Goal: Task Accomplishment & Management: Complete application form

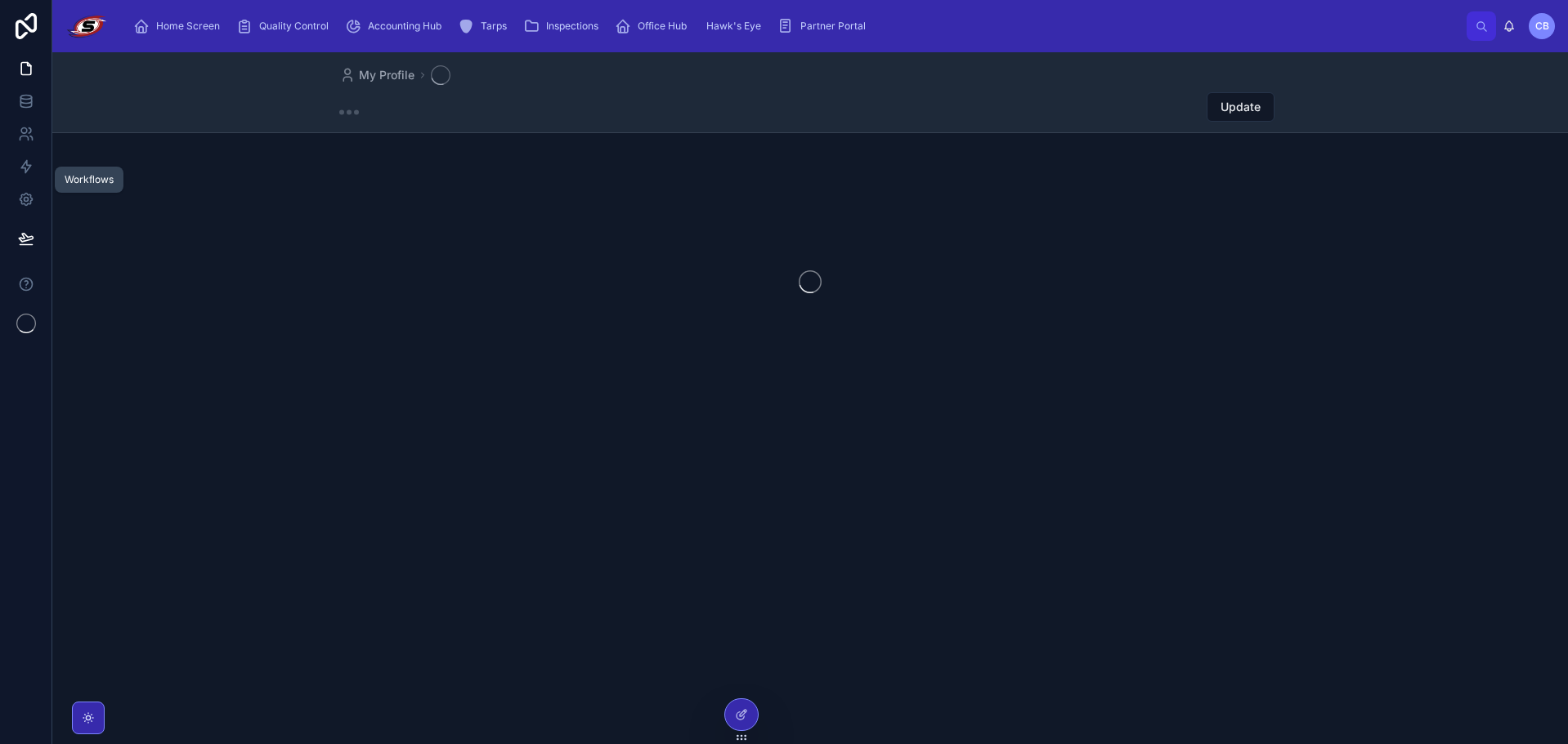
click at [35, 160] on link at bounding box center [26, 167] width 51 height 32
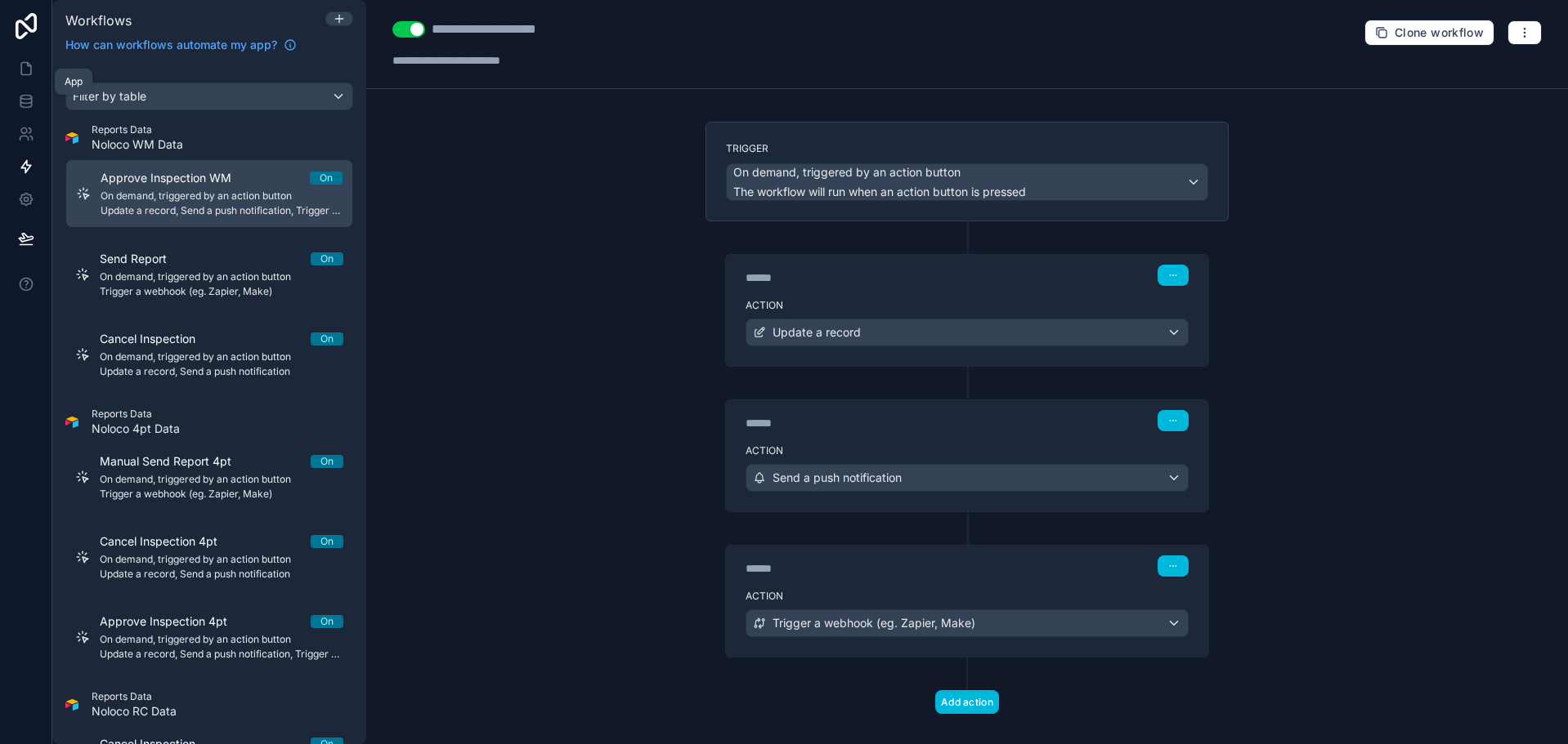
click at [21, 79] on link at bounding box center [26, 68] width 51 height 32
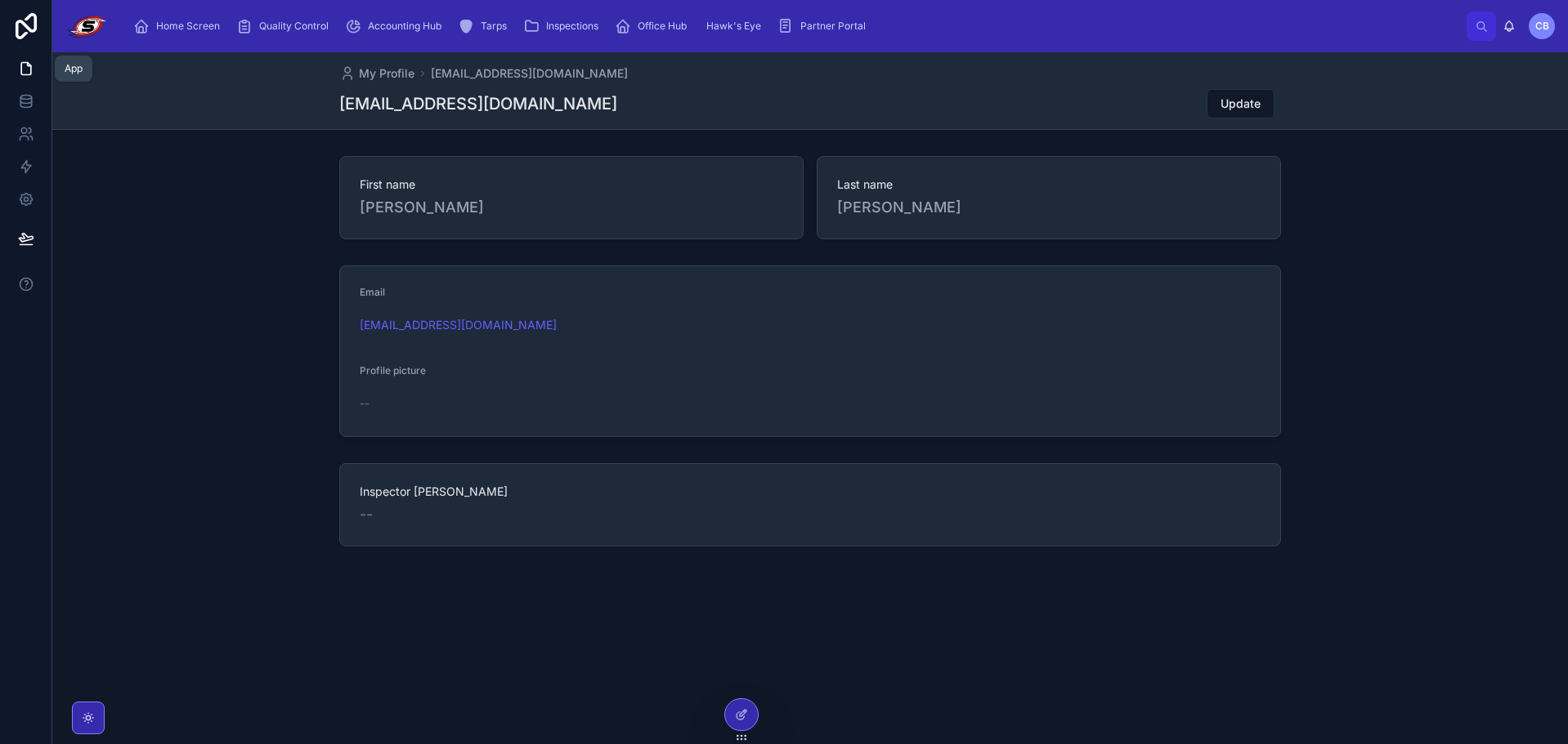
click at [28, 74] on icon at bounding box center [26, 69] width 9 height 12
click at [180, 24] on span "Home Screen" at bounding box center [188, 26] width 64 height 13
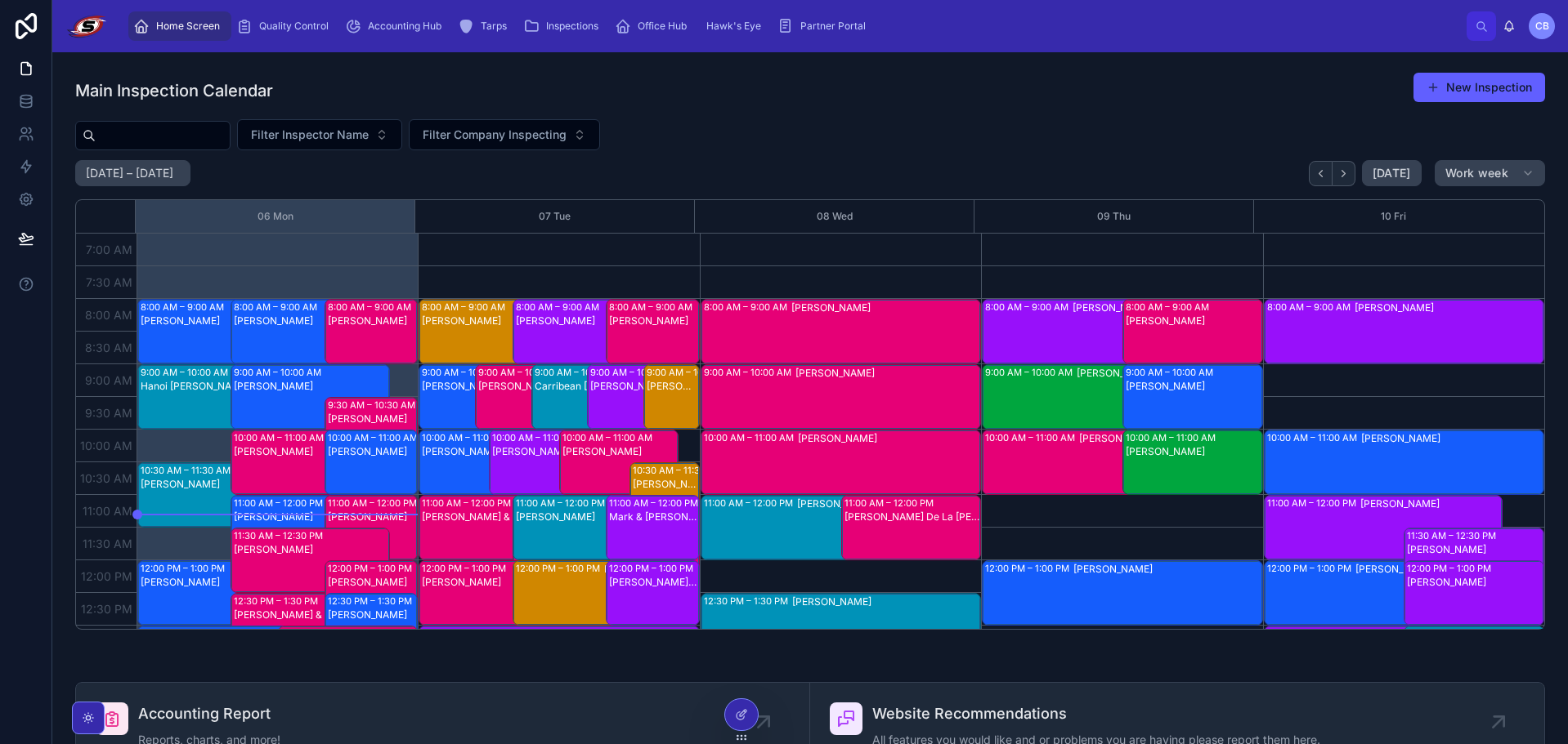
click at [555, 393] on div "Carribean [PERSON_NAME]" at bounding box center [580, 386] width 91 height 15
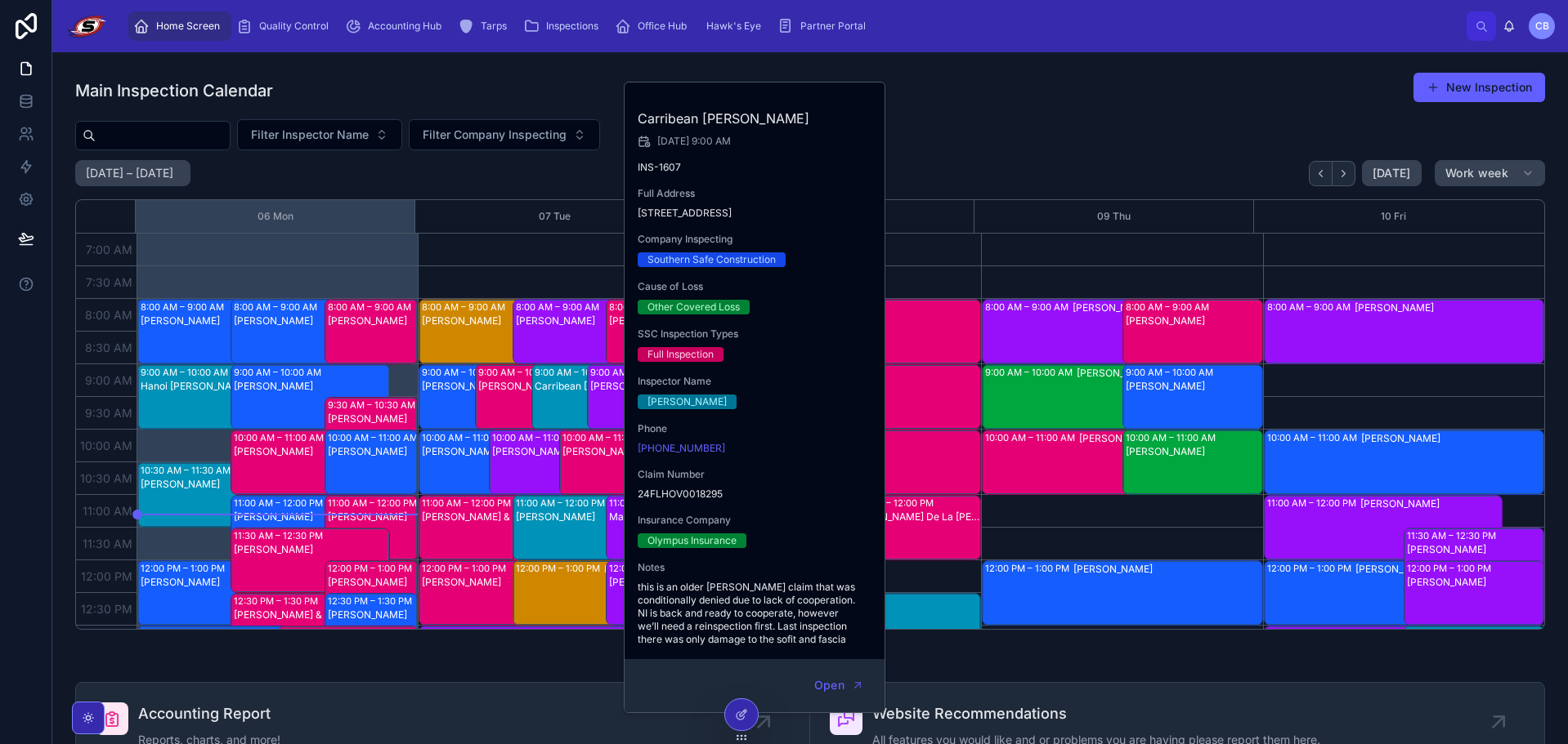
click at [1054, 105] on div "Main Inspection Calendar New Inspection" at bounding box center [810, 91] width 1470 height 38
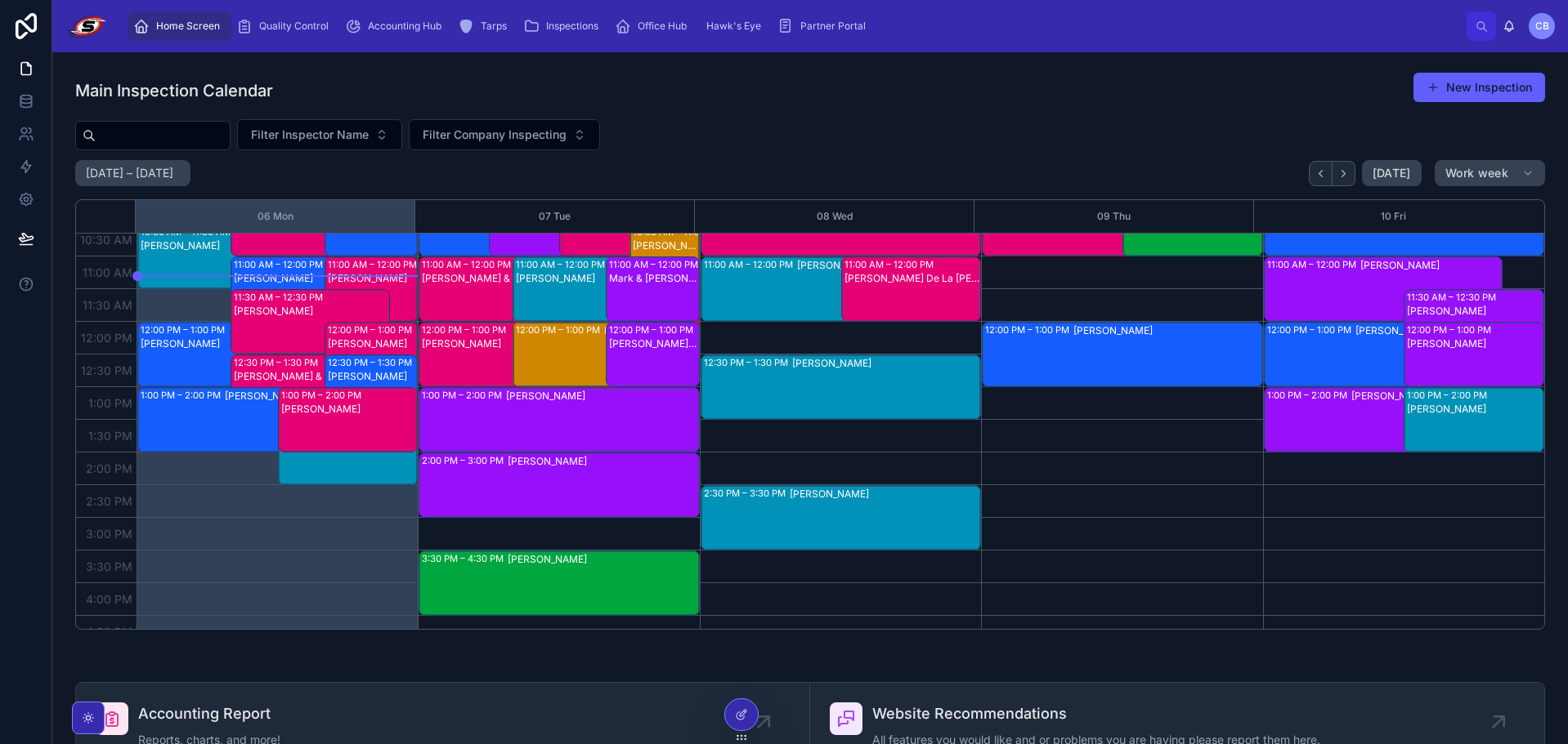
scroll to position [245, 0]
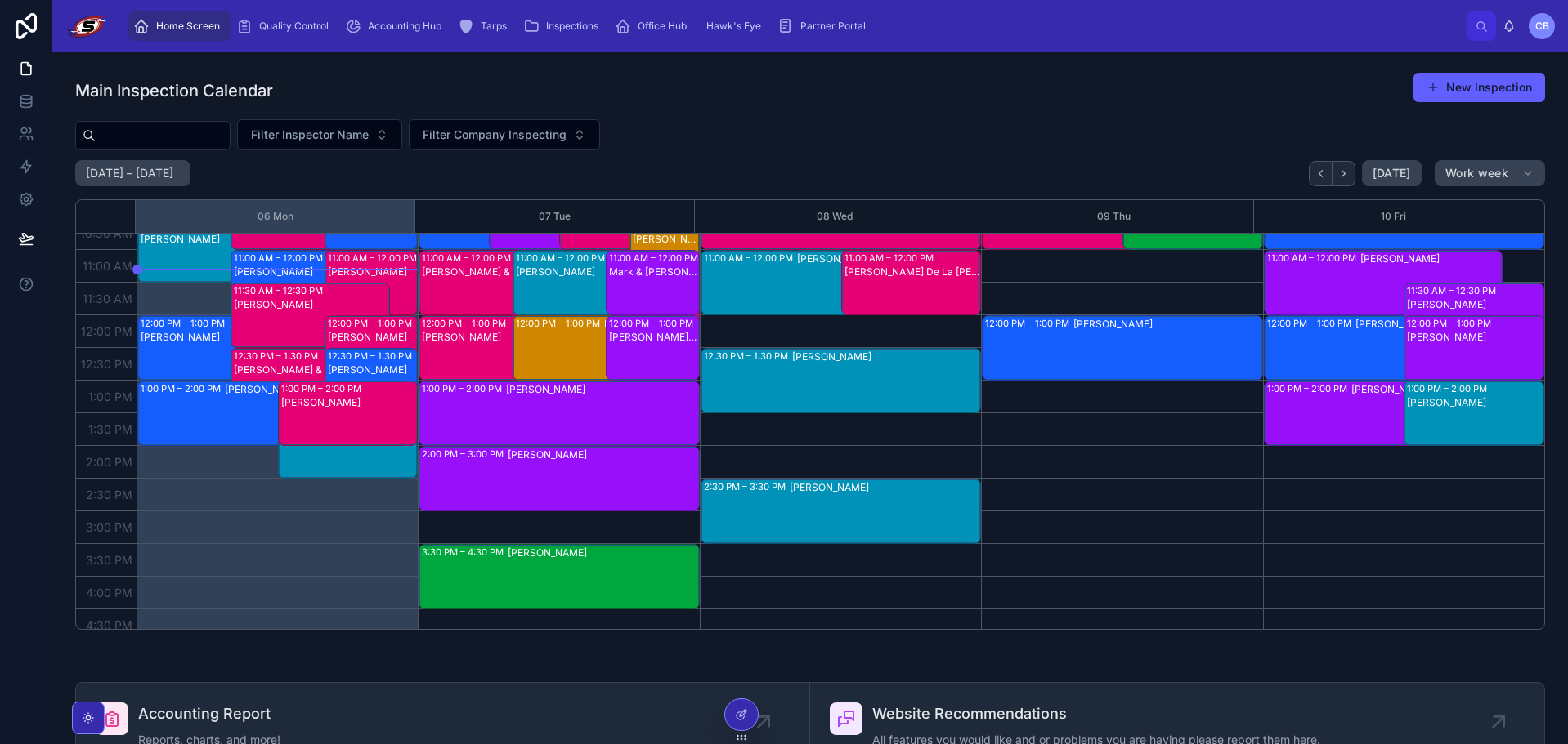
click at [337, 469] on div "[PERSON_NAME]" at bounding box center [349, 459] width 136 height 62
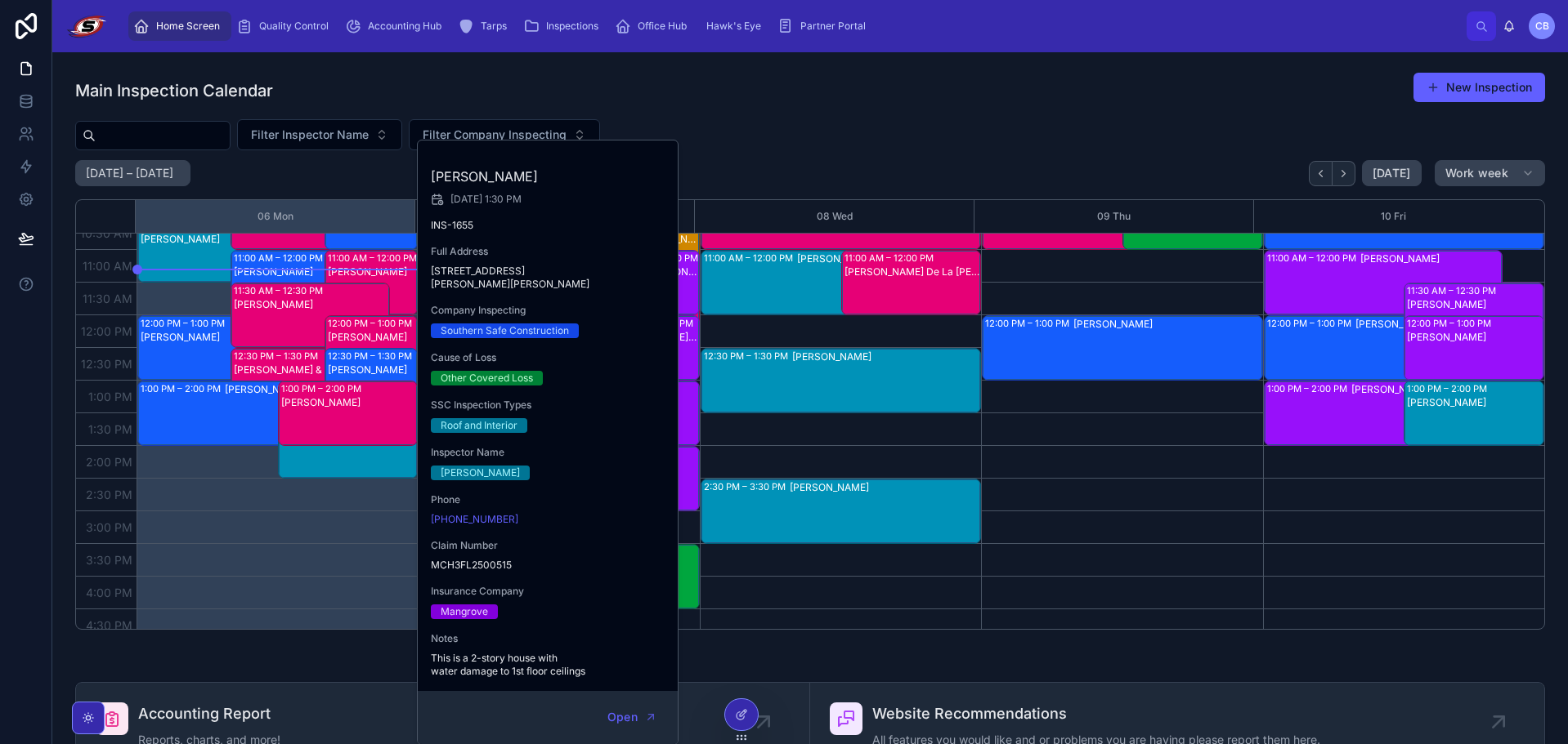
click at [345, 544] on div "8:00 AM – 9:00 AM [PERSON_NAME] 9:00 AM – 10:00 AM Hanoi [PERSON_NAME] 8:00 AM …" at bounding box center [277, 479] width 281 height 981
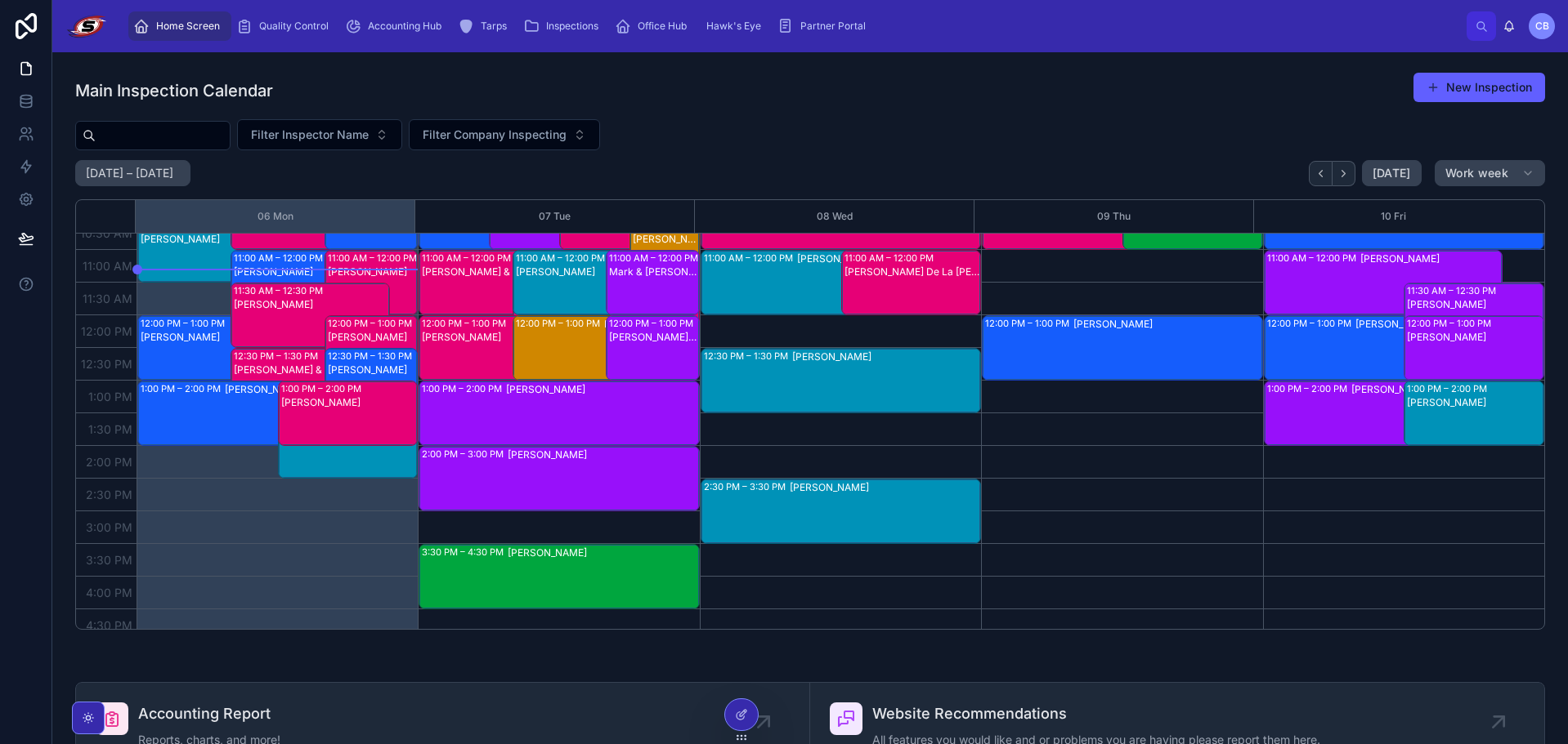
scroll to position [163, 0]
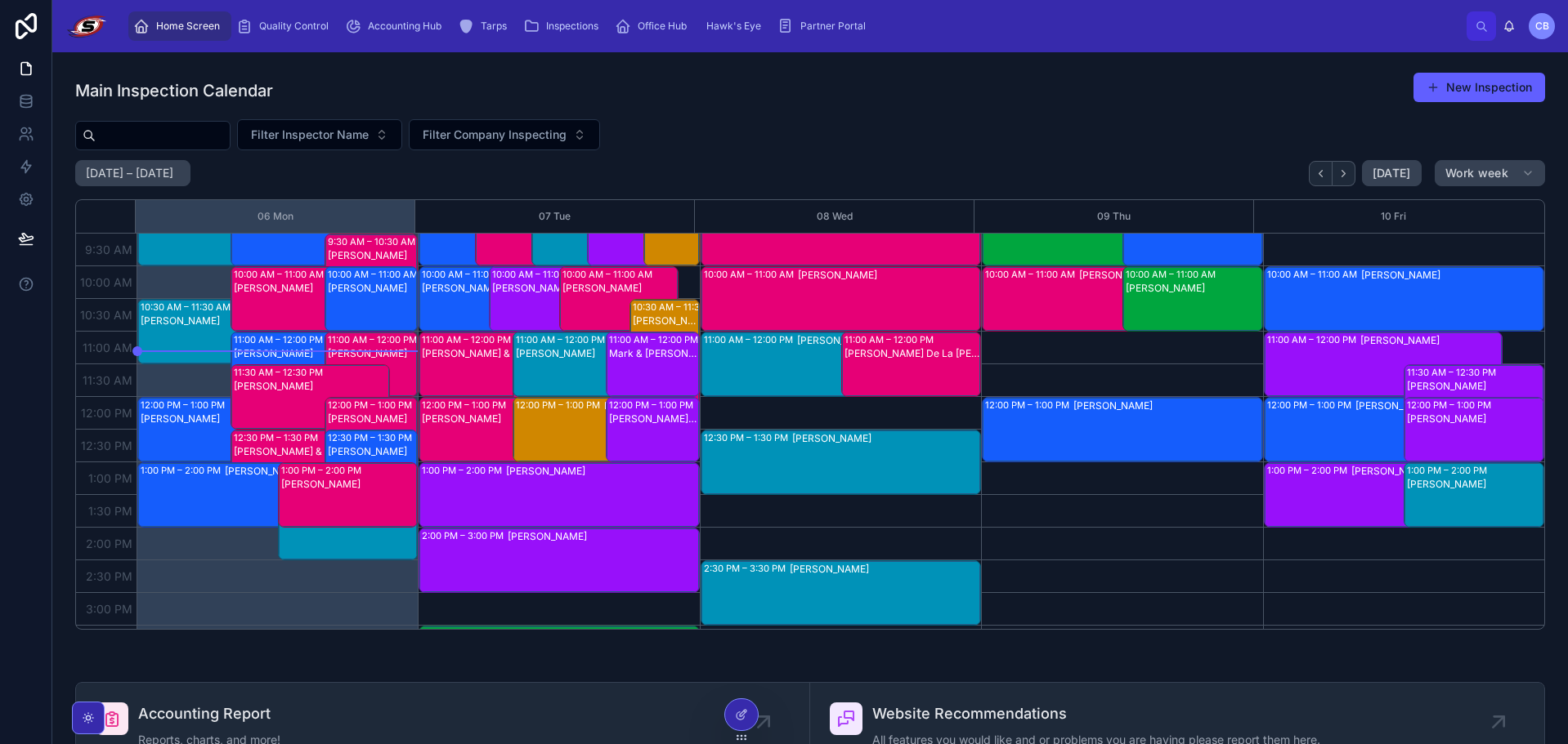
click at [368, 133] on span "Filter Inspector Name" at bounding box center [310, 134] width 118 height 16
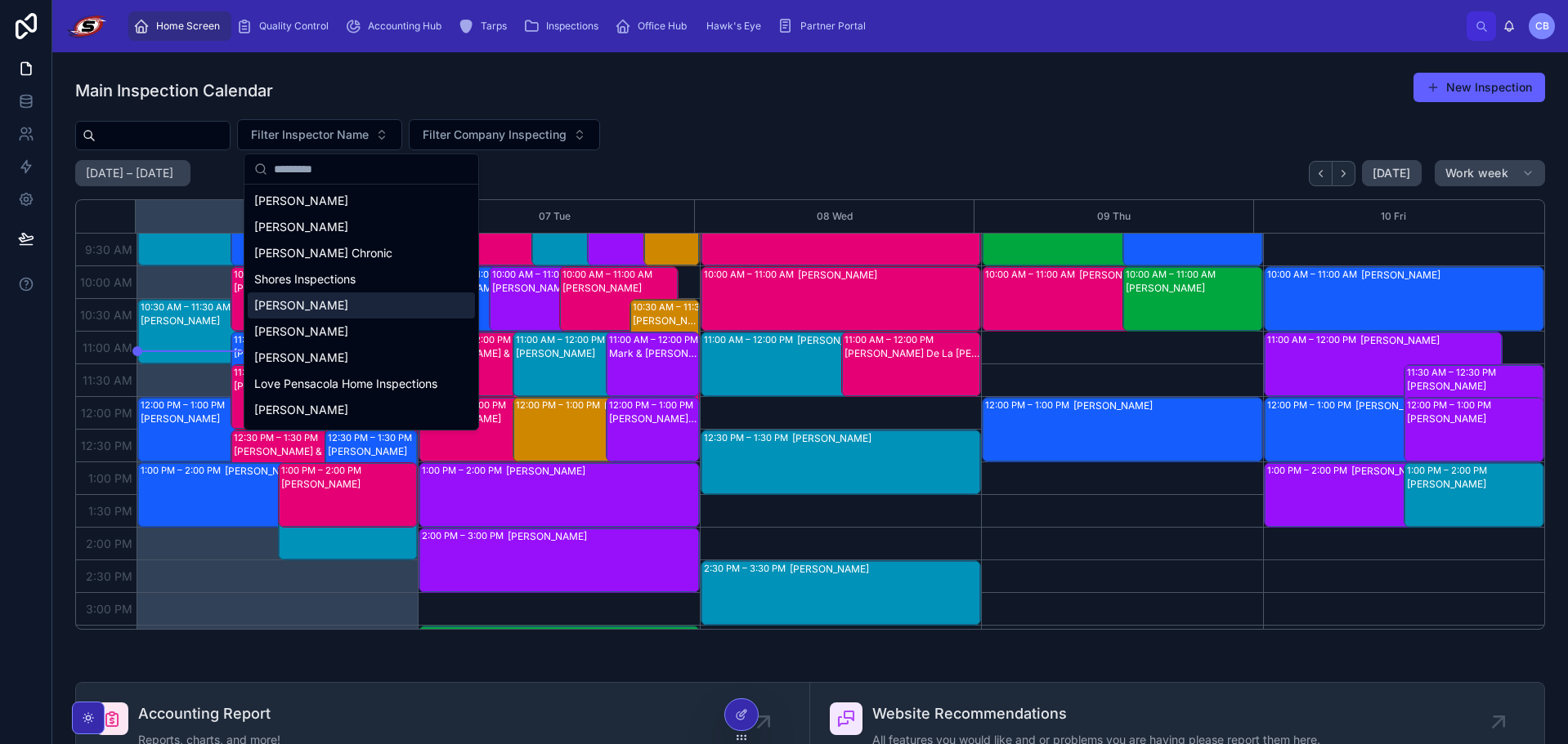
click at [292, 307] on div "[PERSON_NAME]" at bounding box center [361, 305] width 227 height 26
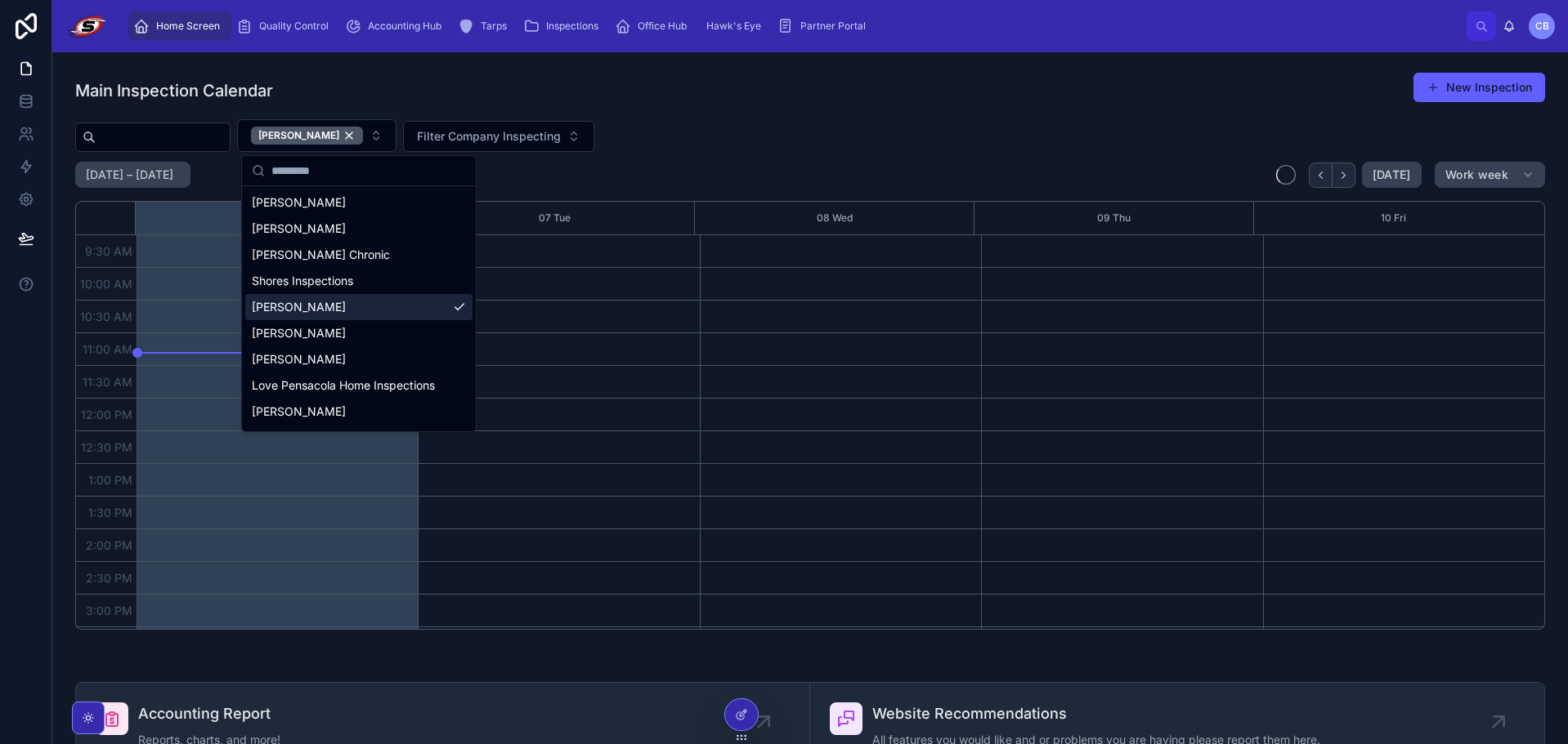
click at [755, 117] on div "Main Inspection Calendar New Inspection [PERSON_NAME] Filter Company Inspecting…" at bounding box center [810, 350] width 1470 height 558
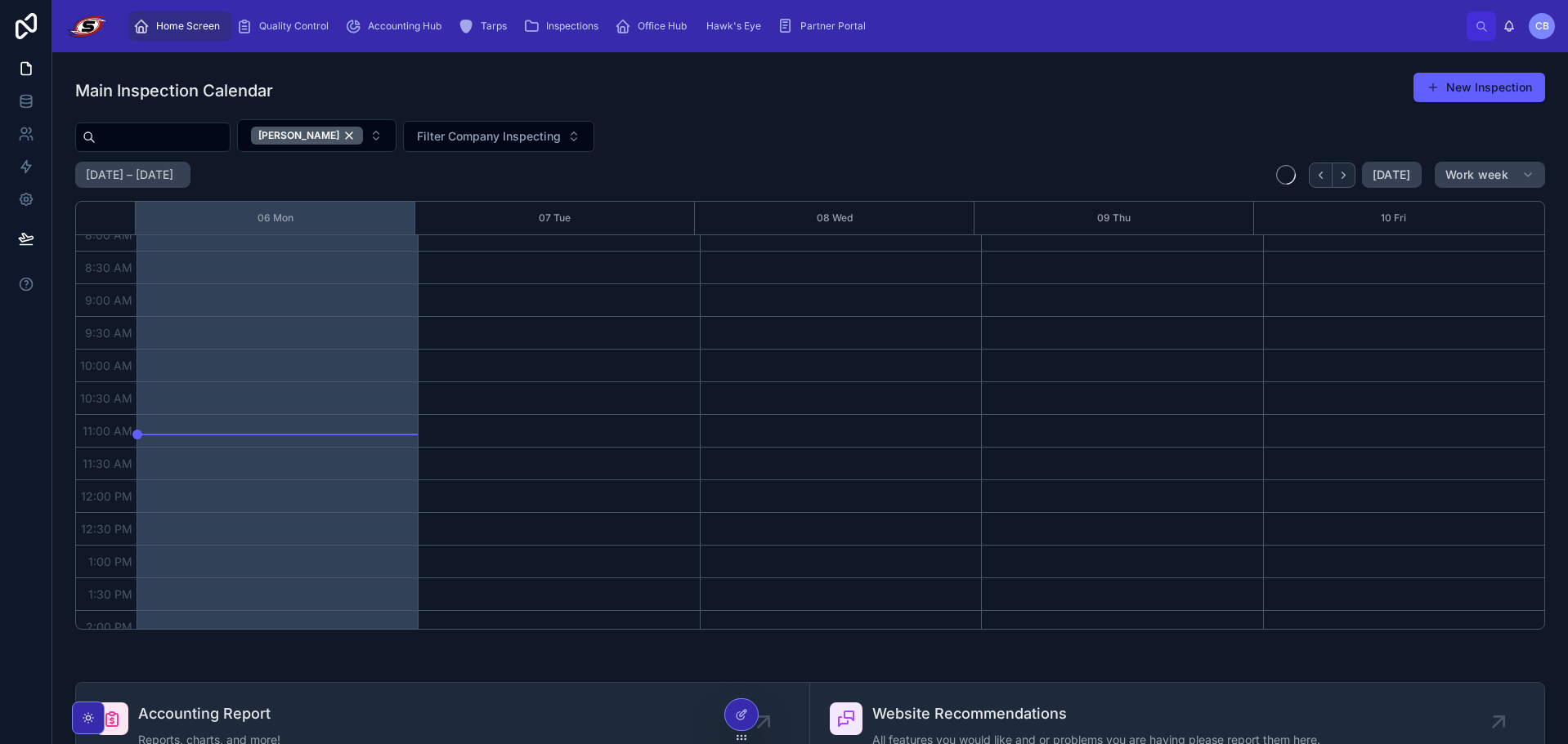
scroll to position [163, 0]
click at [396, 134] on button "[PERSON_NAME]" at bounding box center [316, 136] width 160 height 32
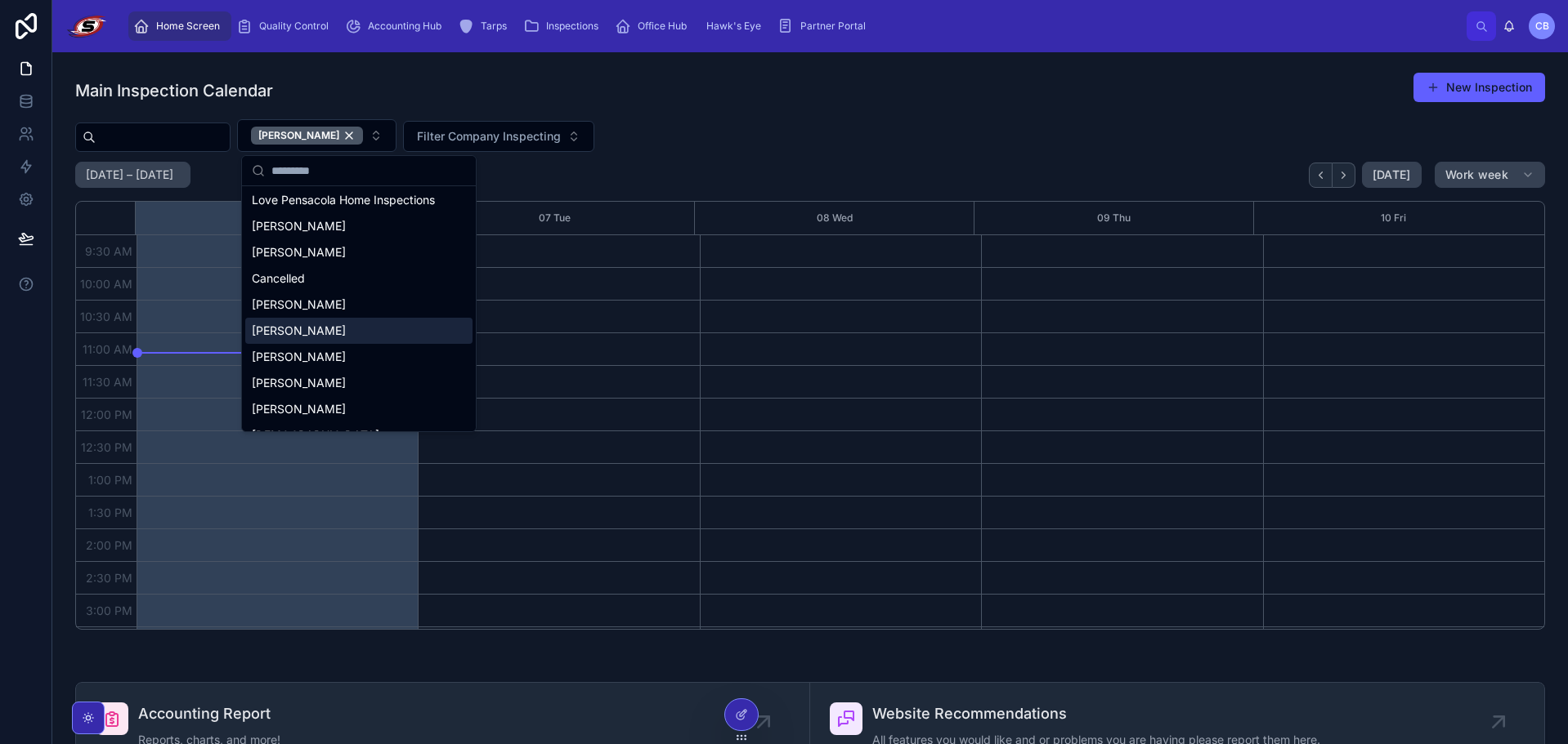
scroll to position [245, 0]
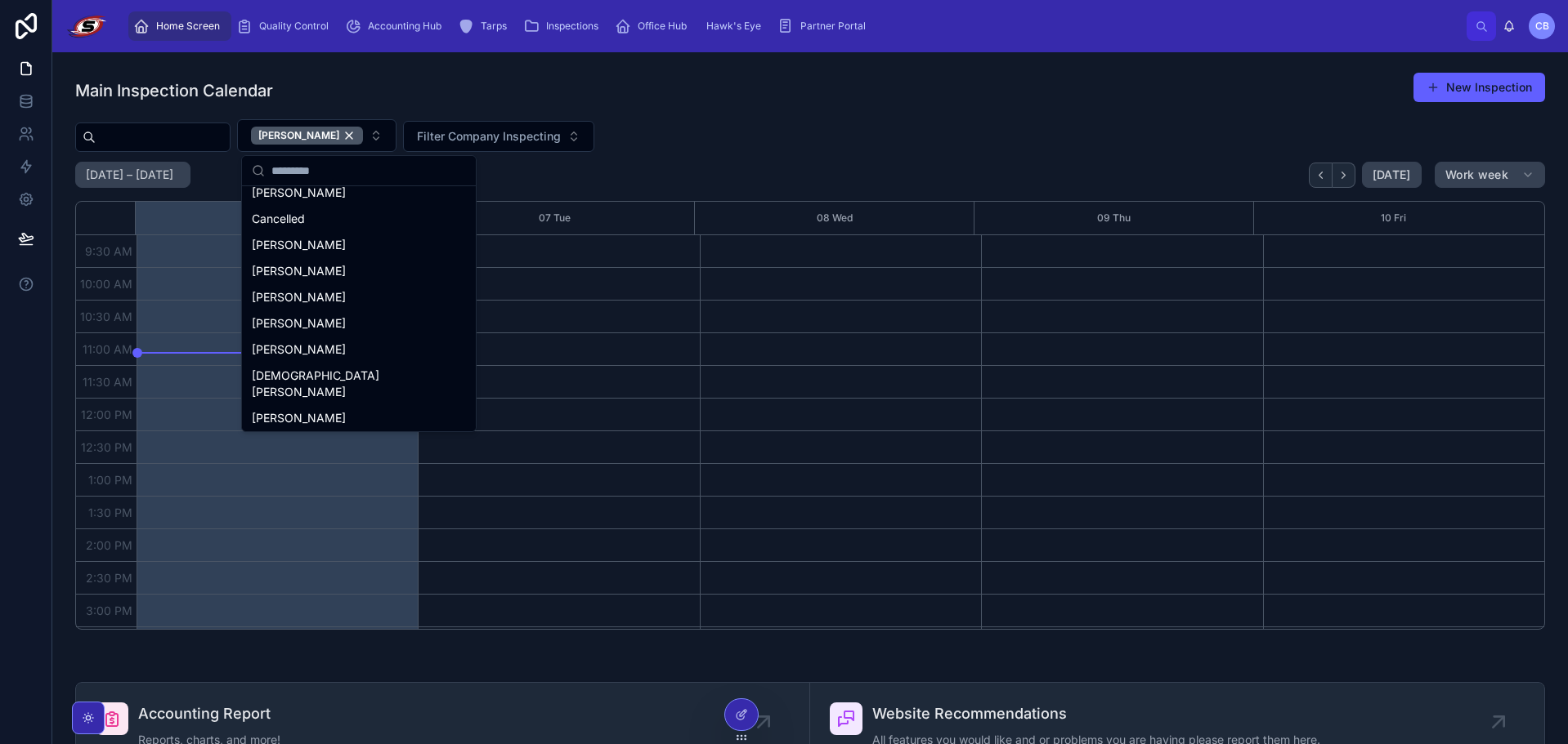
click at [321, 431] on div "[PERSON_NAME]" at bounding box center [359, 444] width 227 height 26
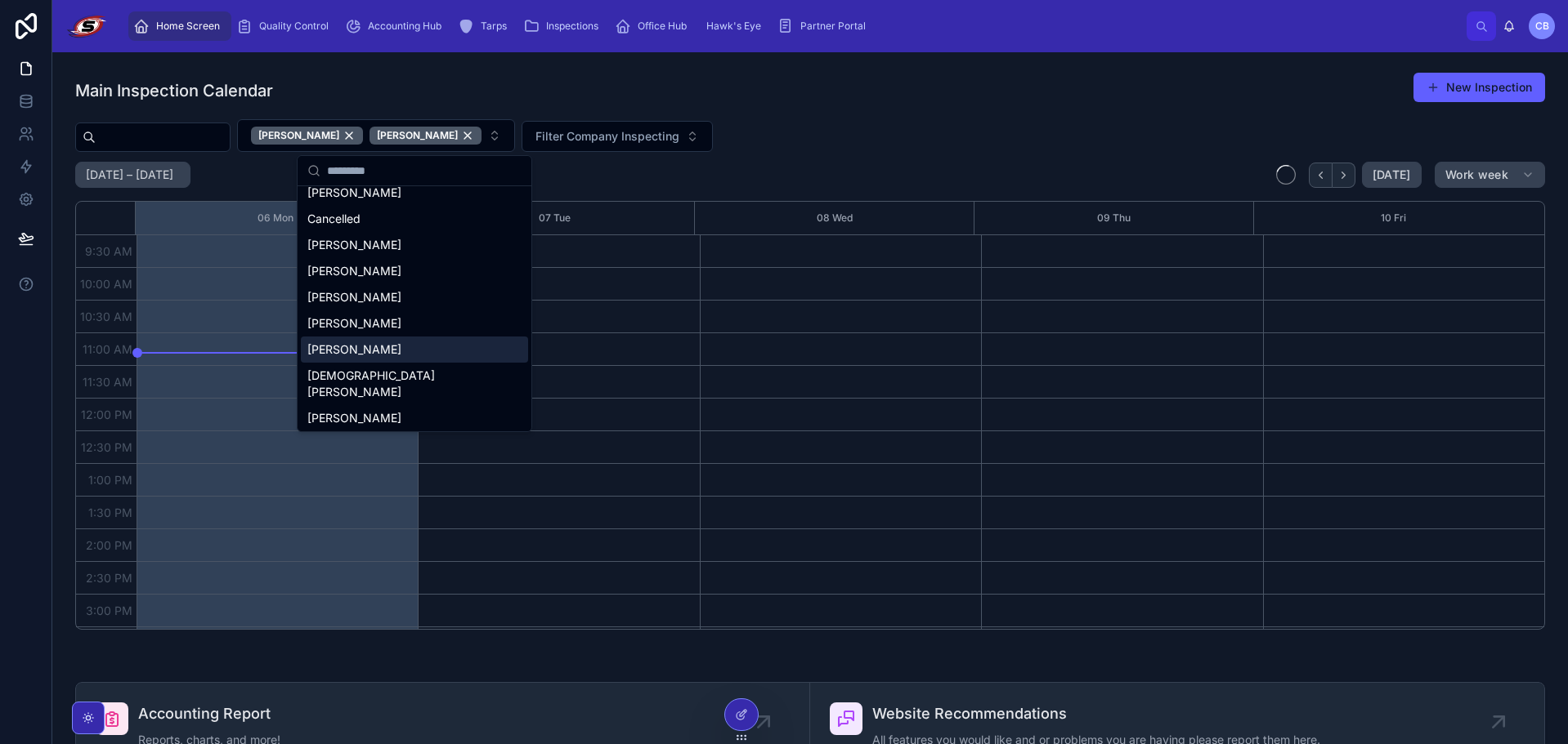
click at [842, 120] on div "[PERSON_NAME] [PERSON_NAME] Filter Company Inspecting" at bounding box center [810, 136] width 1470 height 32
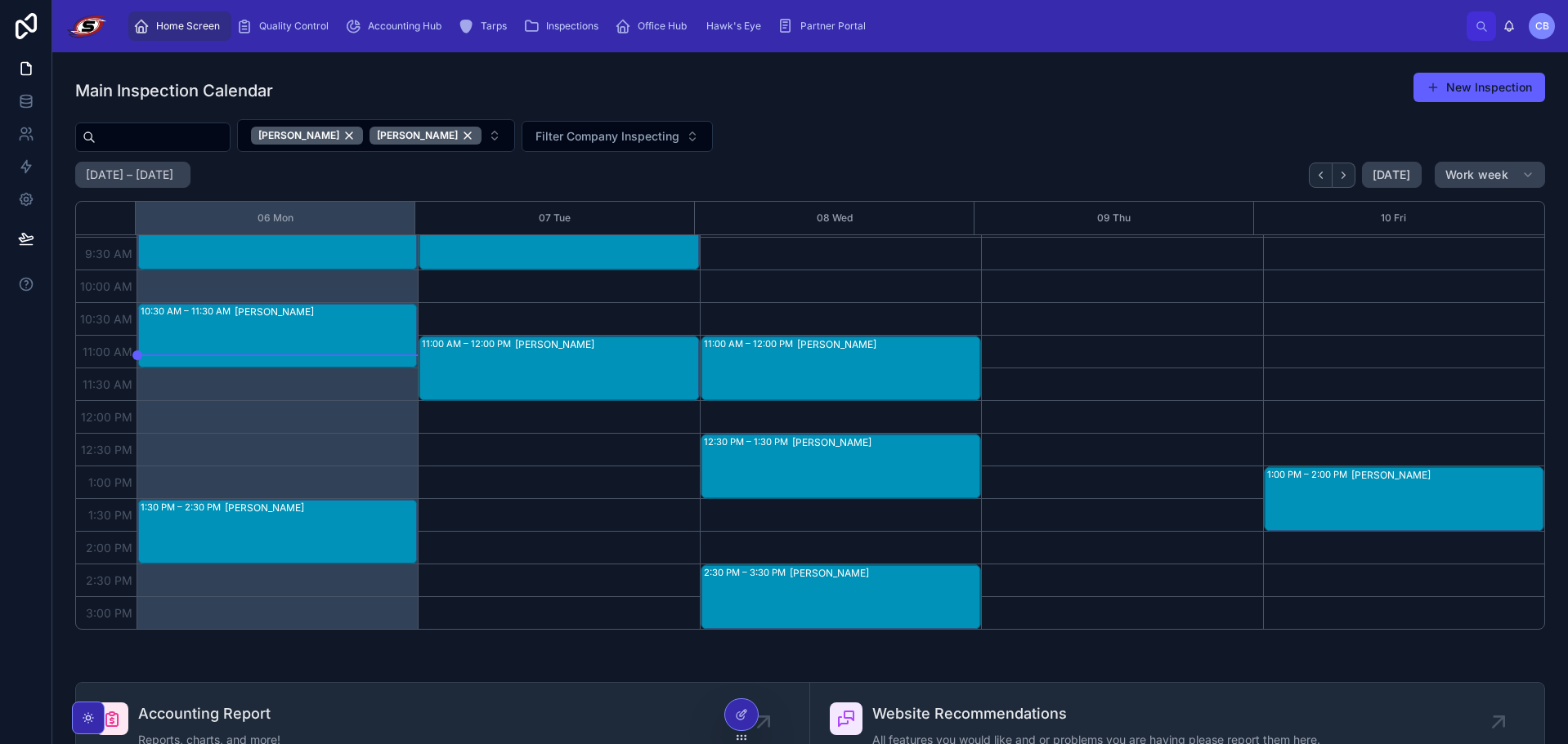
scroll to position [163, 0]
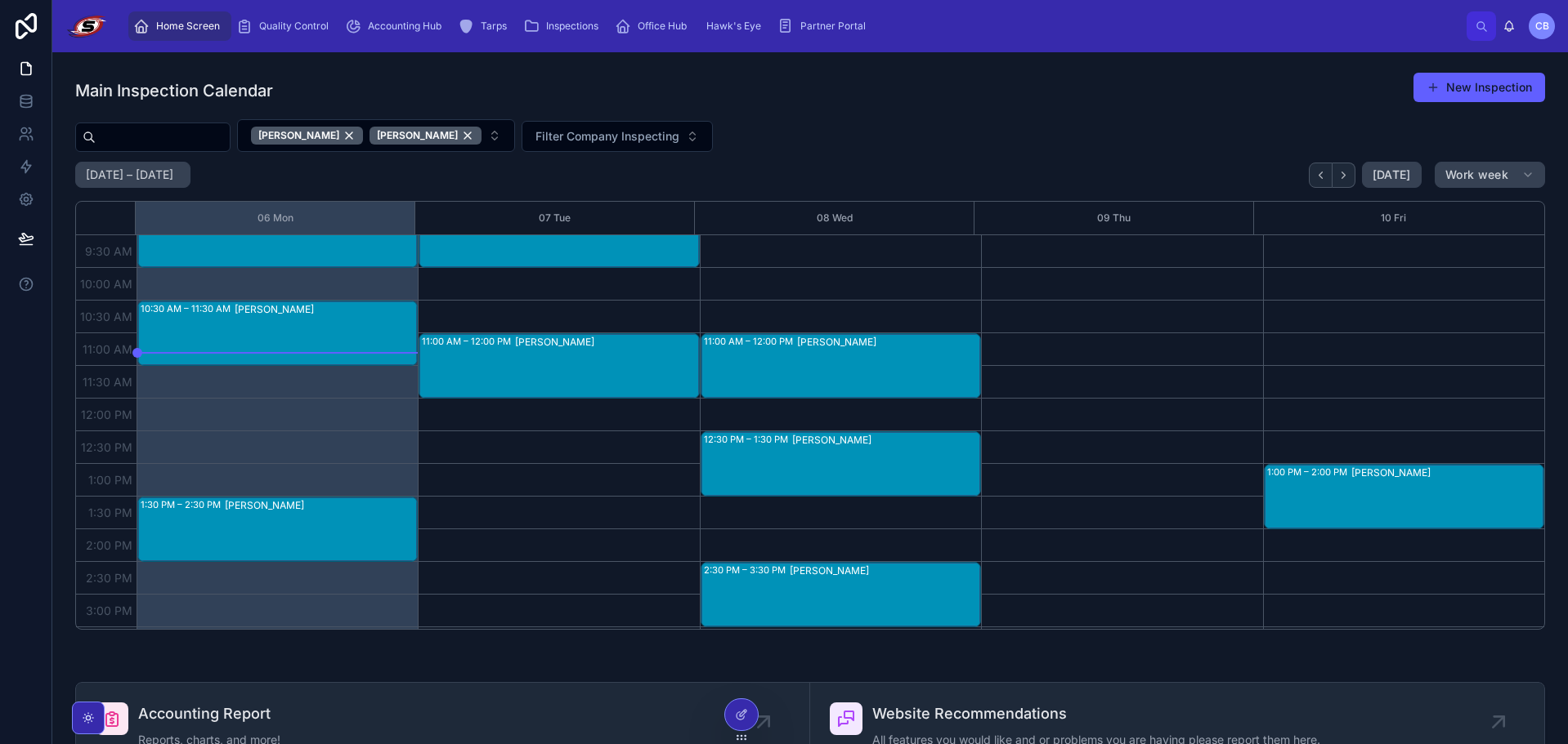
click at [815, 97] on div "Main Inspection Calendar New Inspection" at bounding box center [810, 91] width 1470 height 38
click at [315, 493] on div "9:00 AM – 10:00 AM Hanoi [PERSON_NAME] 10:30 AM – 11:30 AM [PERSON_NAME] 1:30 P…" at bounding box center [277, 562] width 281 height 981
click at [315, 513] on div "[PERSON_NAME]" at bounding box center [320, 530] width 191 height 62
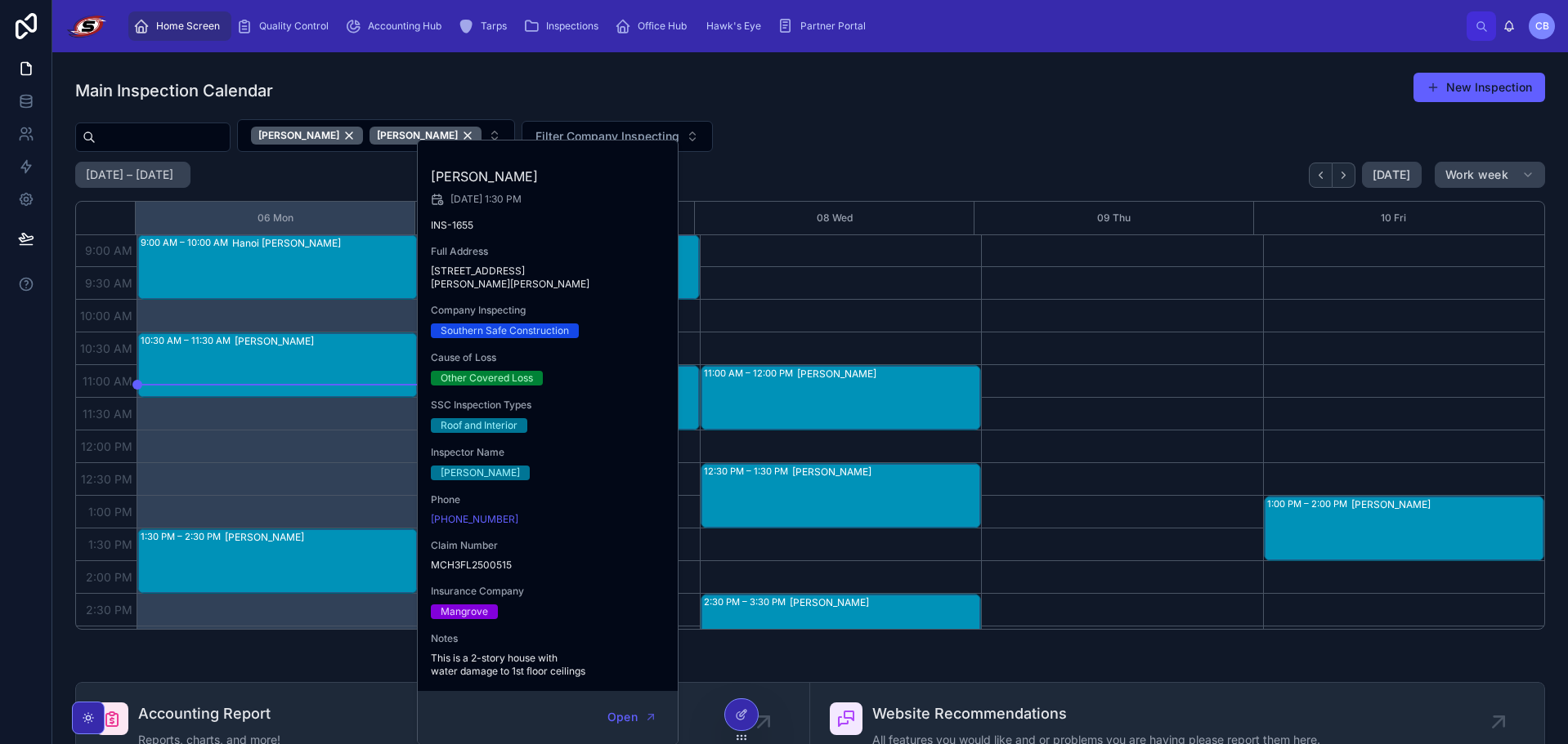
scroll to position [82, 0]
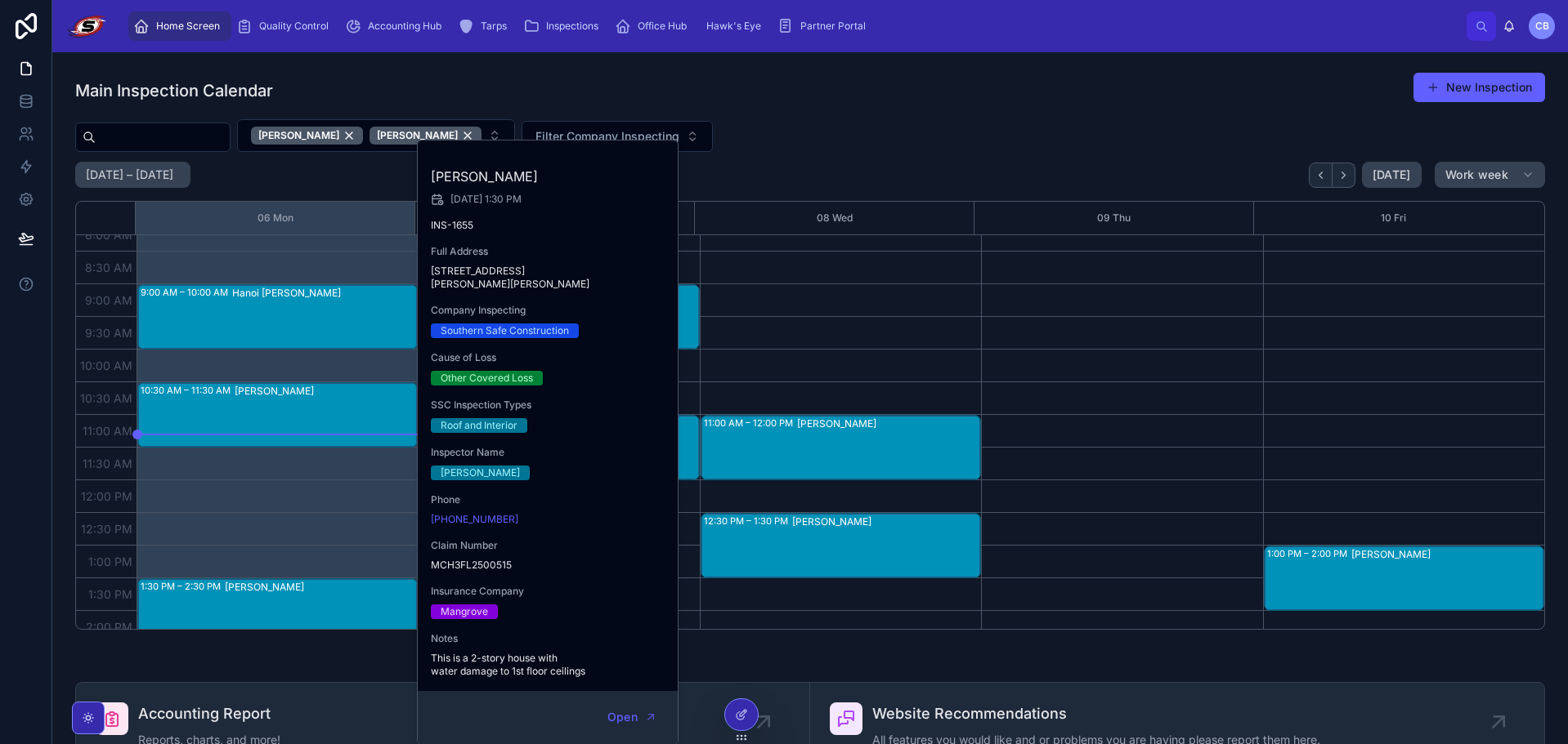
click at [920, 97] on div "Main Inspection Calendar New Inspection" at bounding box center [810, 91] width 1470 height 38
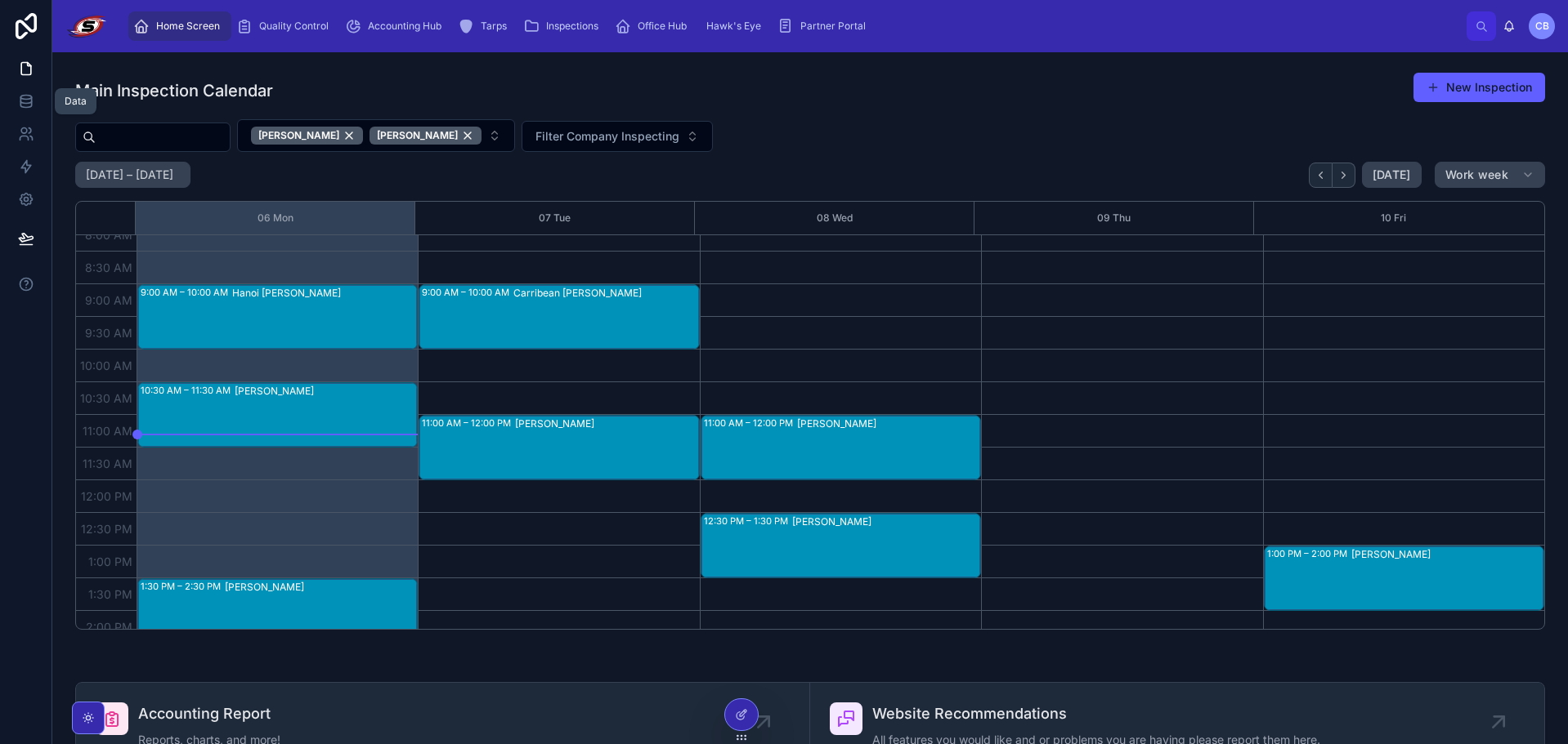
click at [23, 143] on link at bounding box center [26, 134] width 51 height 32
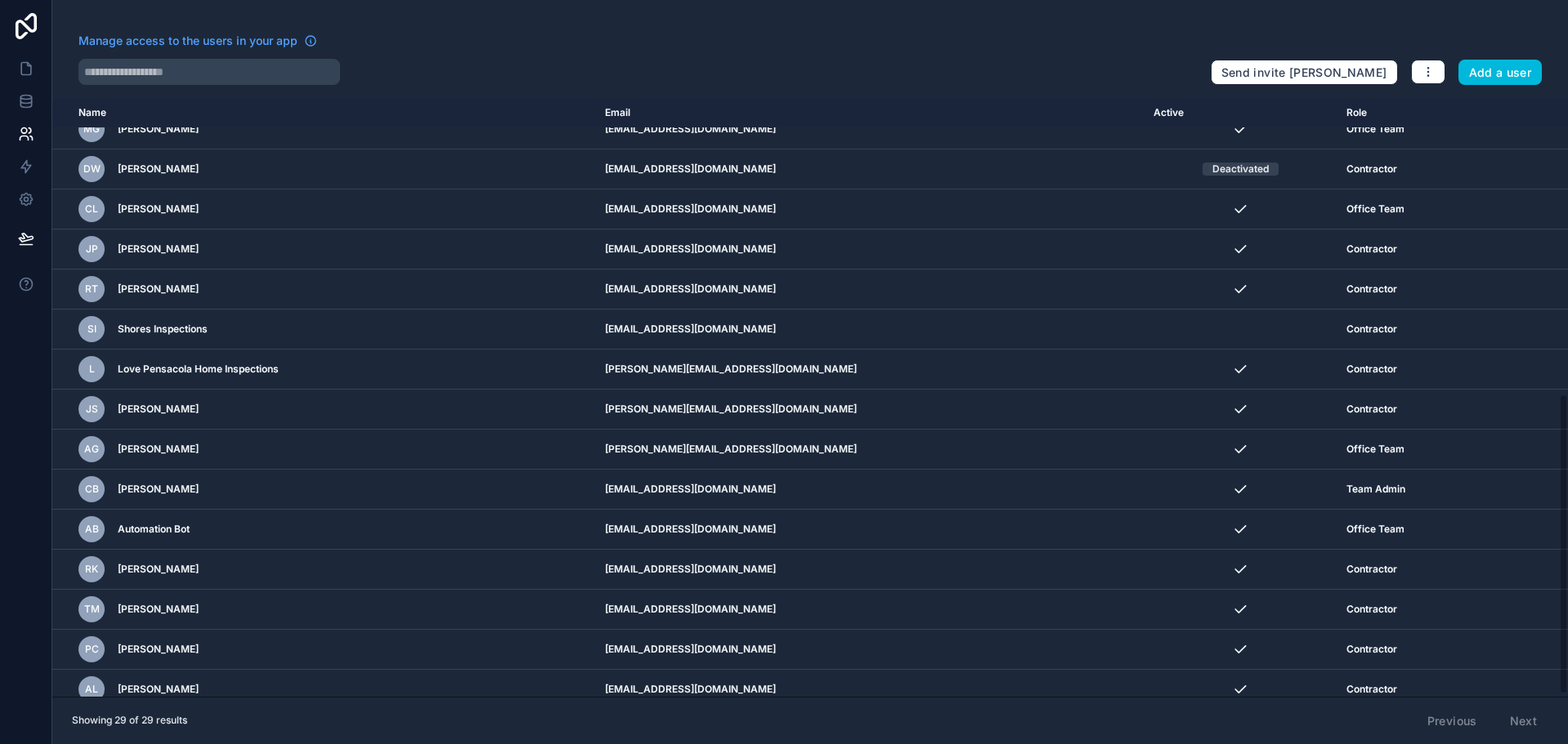
scroll to position [592, 0]
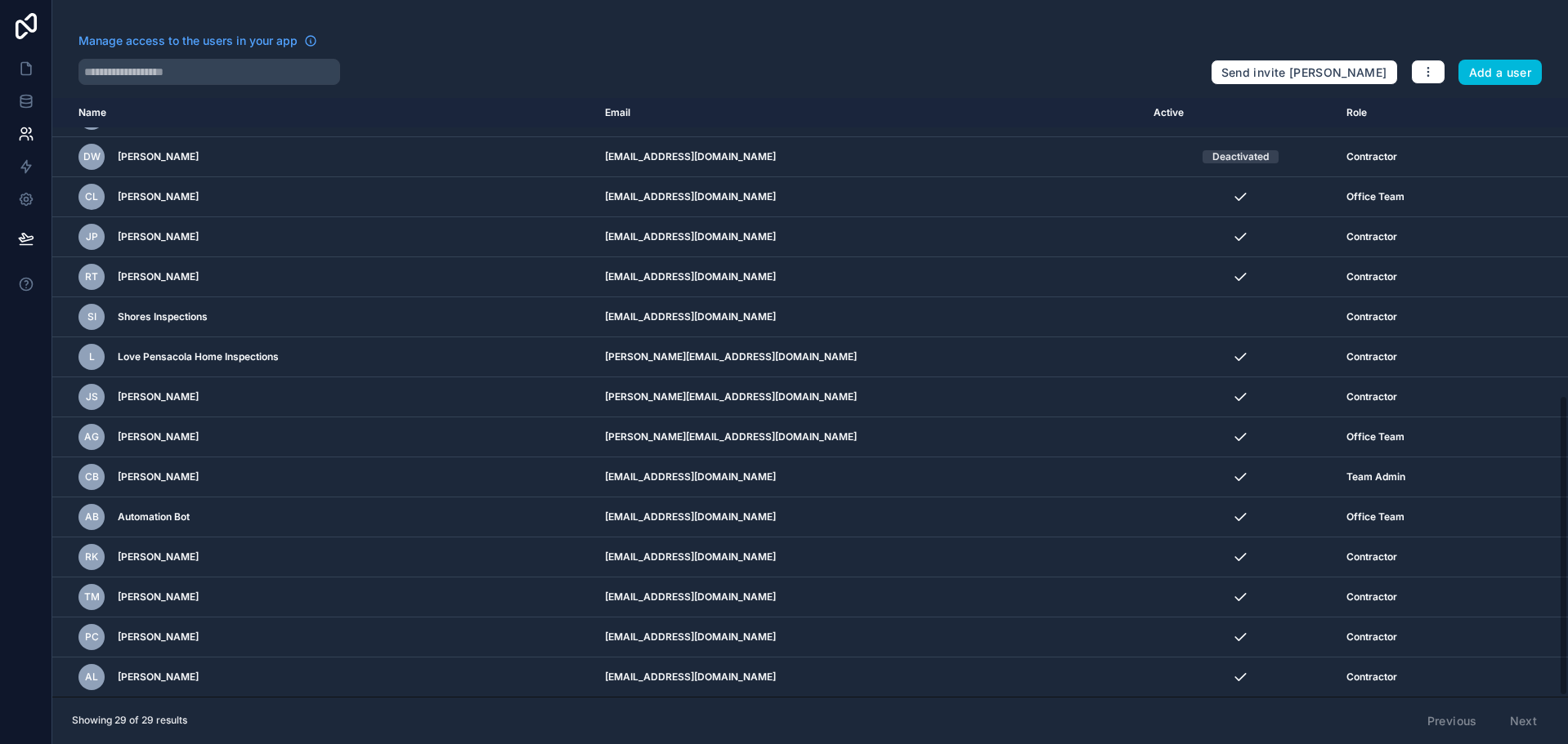
click at [662, 602] on td "[EMAIL_ADDRESS][DOMAIN_NAME]" at bounding box center [869, 597] width 549 height 40
copy tr "[EMAIL_ADDRESS][DOMAIN_NAME]"
drag, startPoint x: 119, startPoint y: 598, endPoint x: 192, endPoint y: 596, distance: 73.0
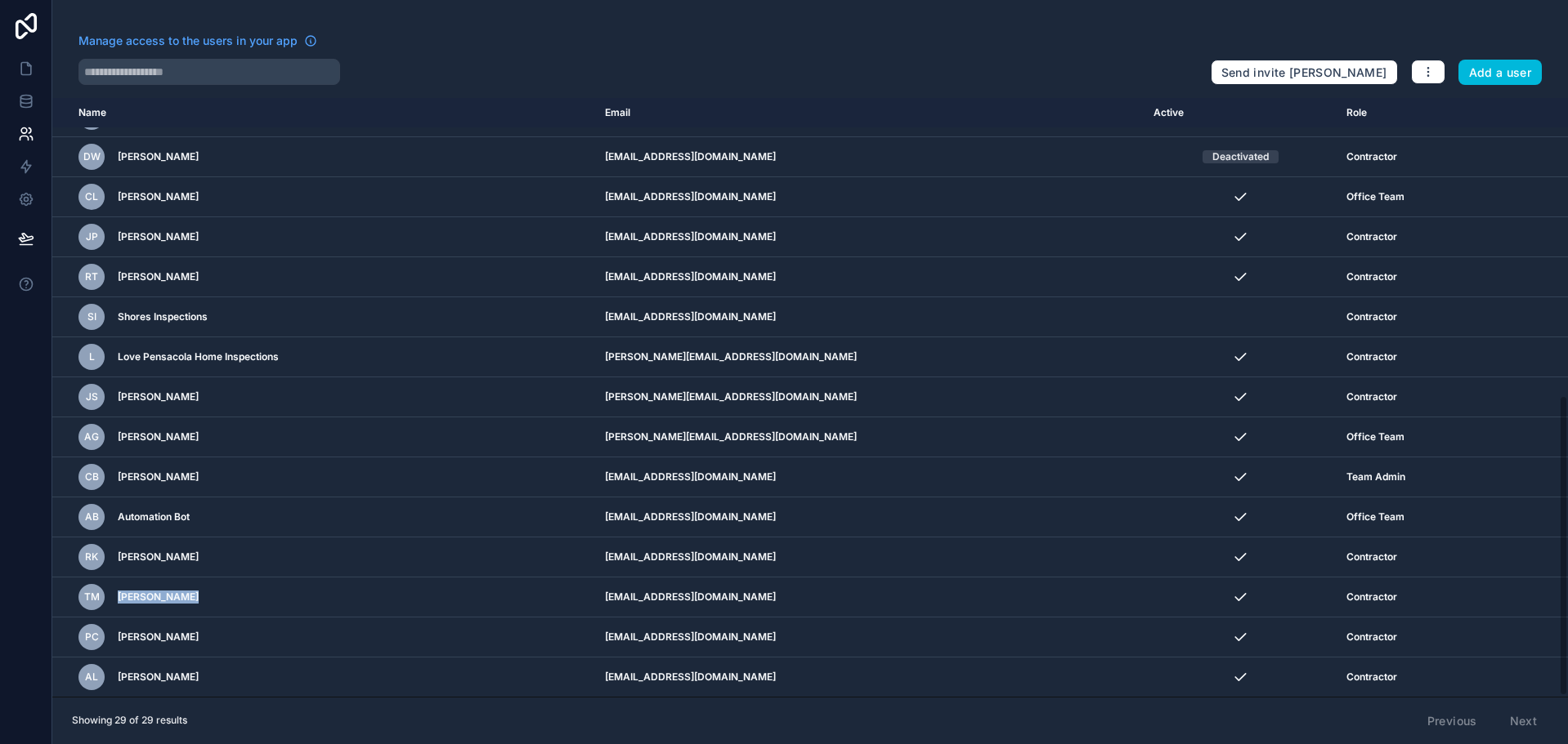
click at [192, 596] on div "TM [PERSON_NAME]" at bounding box center [314, 597] width 471 height 26
copy span "[PERSON_NAME]"
click at [588, 69] on div at bounding box center [638, 72] width 1119 height 26
click at [578, 66] on div at bounding box center [638, 72] width 1119 height 26
click at [18, 76] on icon at bounding box center [26, 68] width 16 height 16
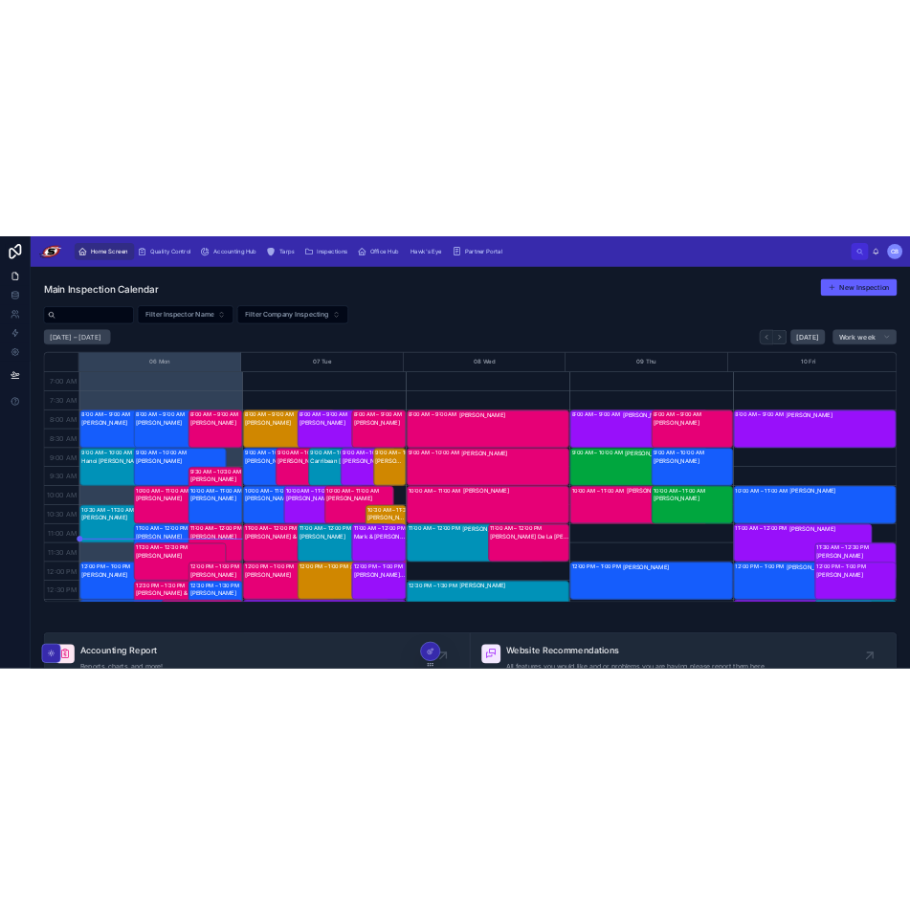
scroll to position [536, 0]
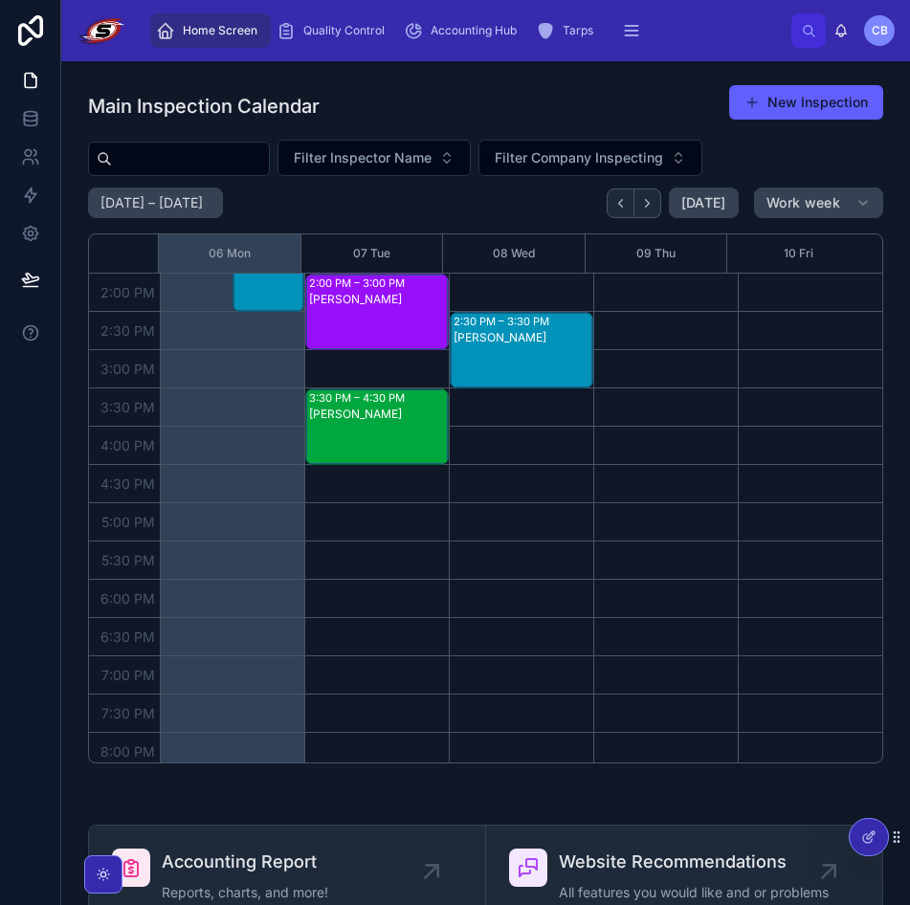
click at [759, 99] on button "New Inspection" at bounding box center [806, 102] width 154 height 34
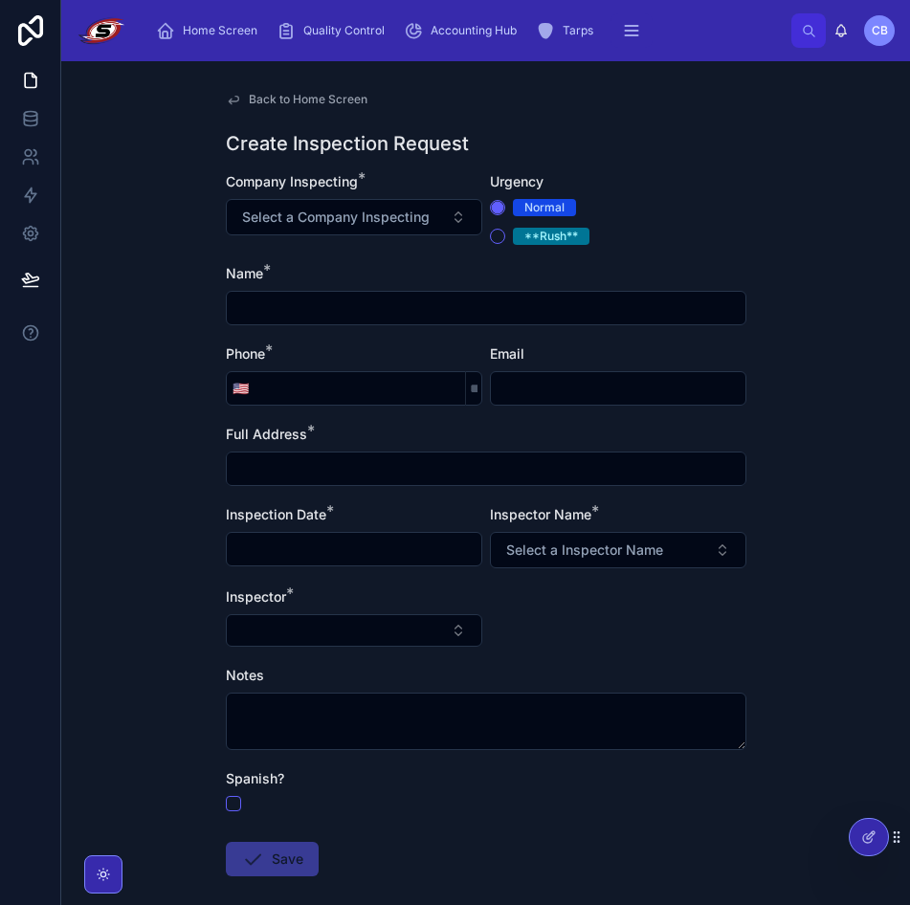
click at [441, 199] on button "Select a Company Inspecting" at bounding box center [354, 217] width 256 height 36
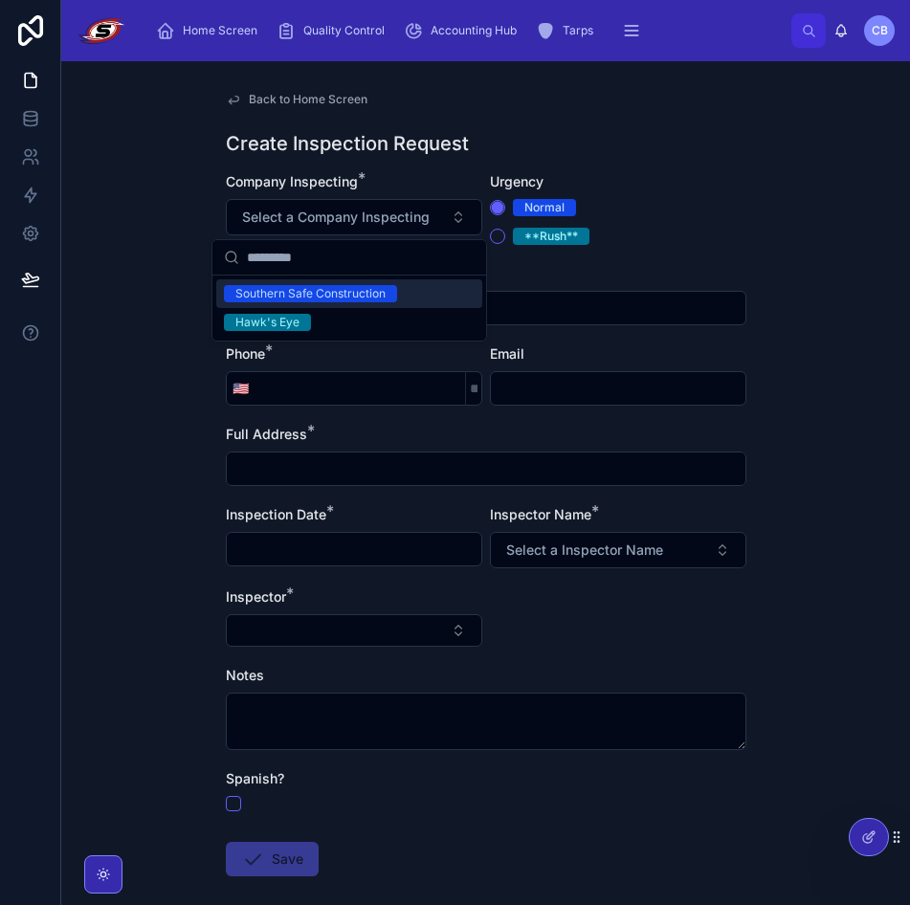
click at [131, 253] on div "Back to Home Screen Create Inspection Request Company Inspecting * Select a Com…" at bounding box center [485, 483] width 849 height 844
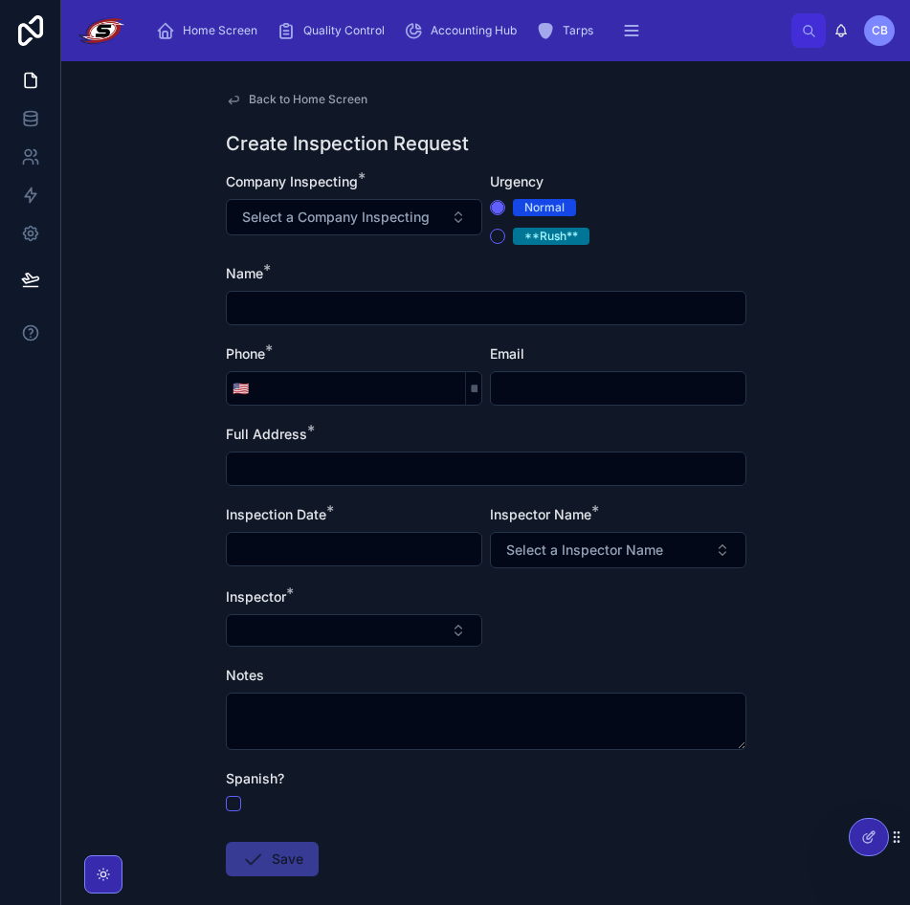
scroll to position [94, 0]
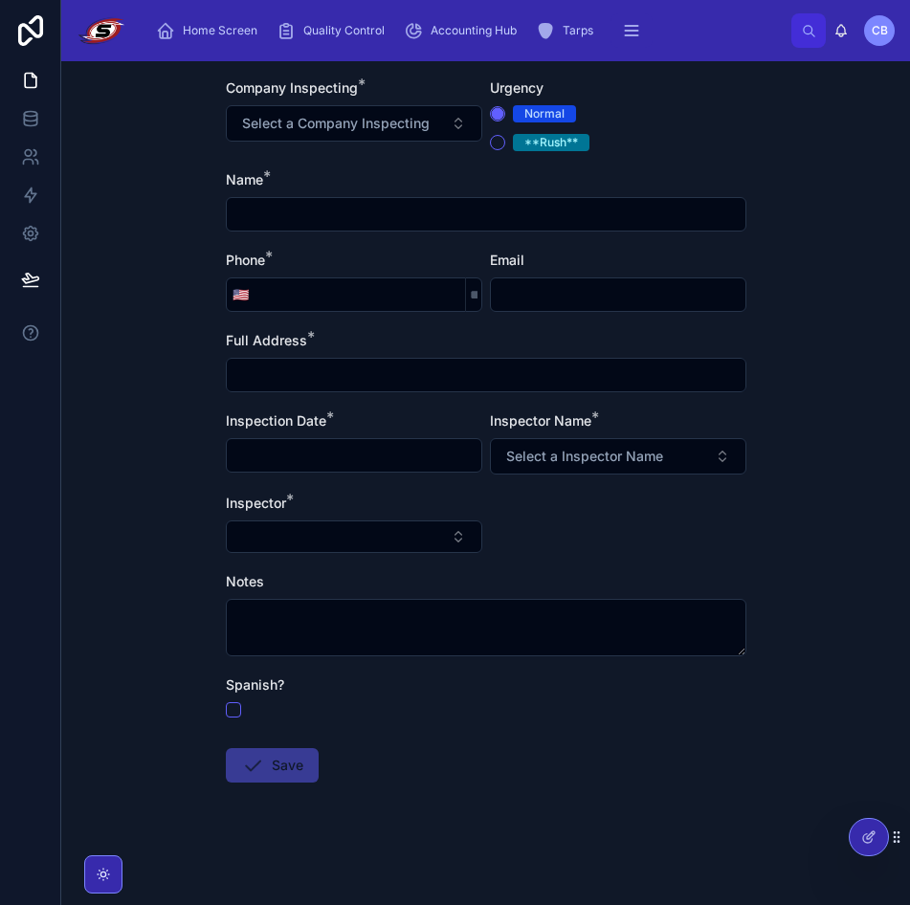
click at [414, 136] on button "Select a Company Inspecting" at bounding box center [354, 123] width 256 height 36
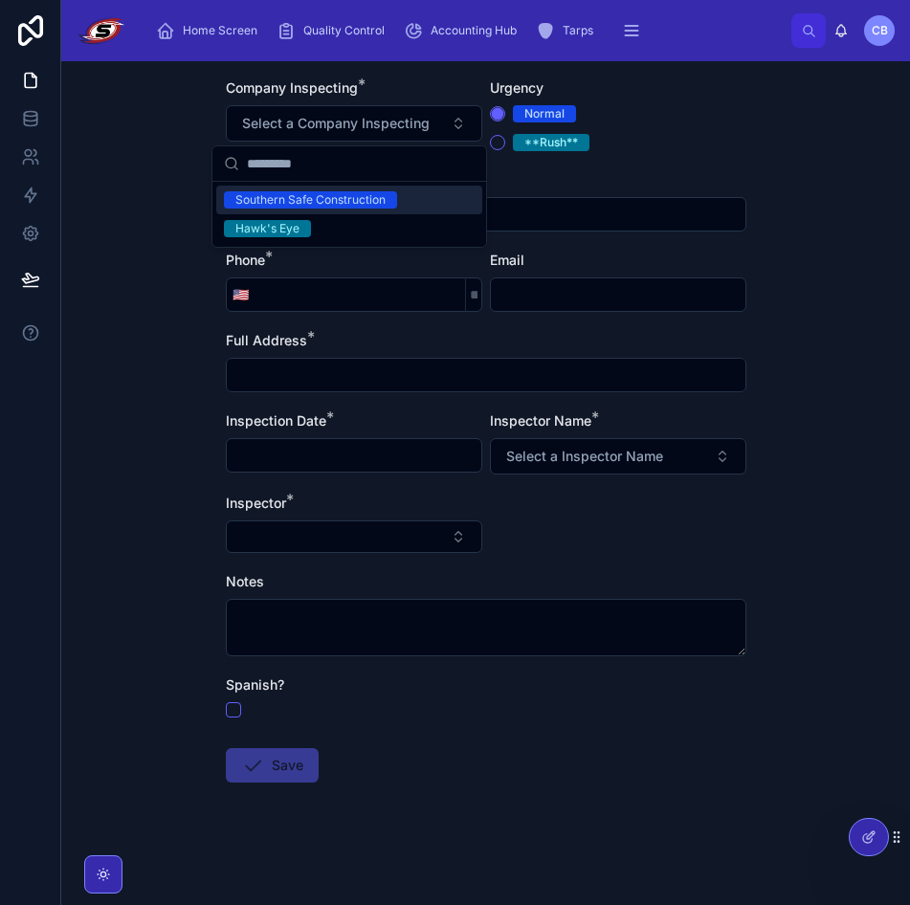
click at [713, 172] on div "Name *" at bounding box center [486, 179] width 520 height 19
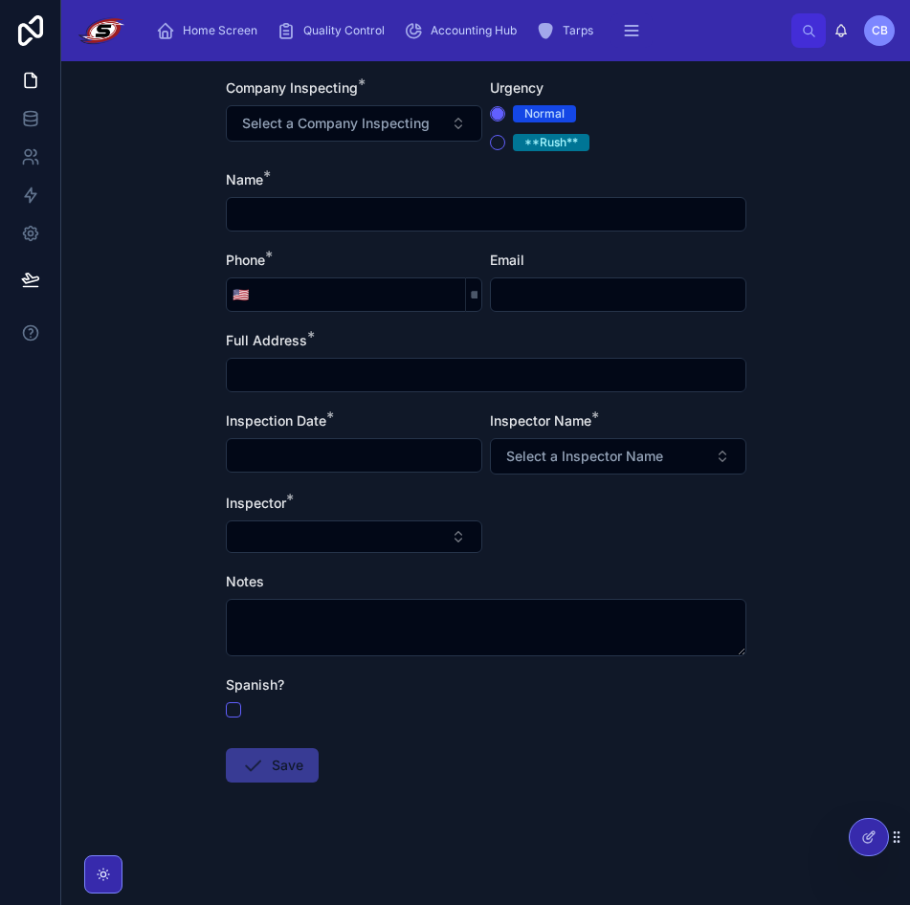
click at [163, 32] on icon "scrollable content" at bounding box center [165, 30] width 19 height 19
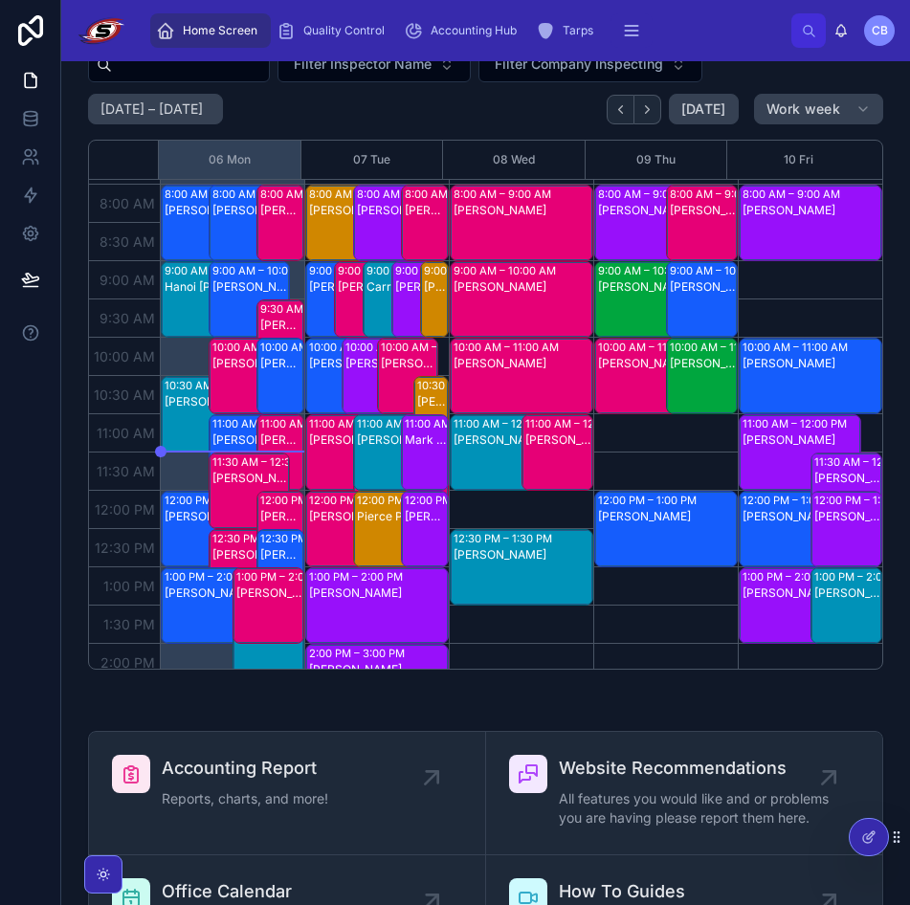
scroll to position [57, 0]
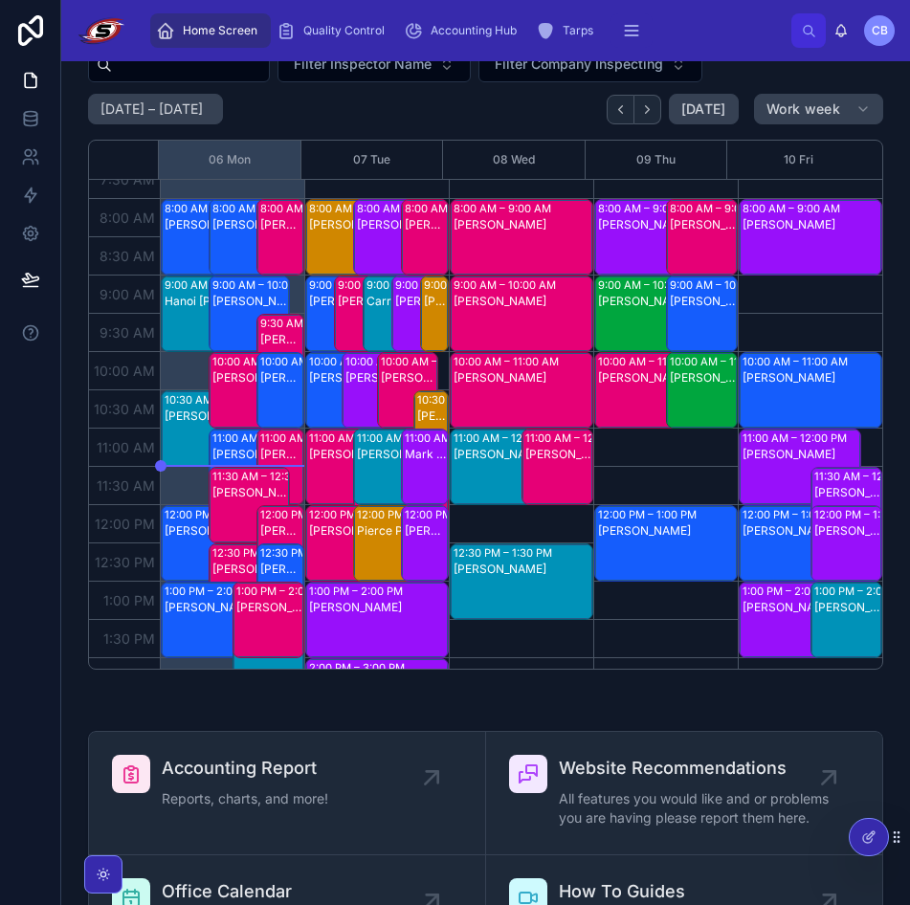
click at [357, 473] on div "[PERSON_NAME]" at bounding box center [395, 482] width 76 height 73
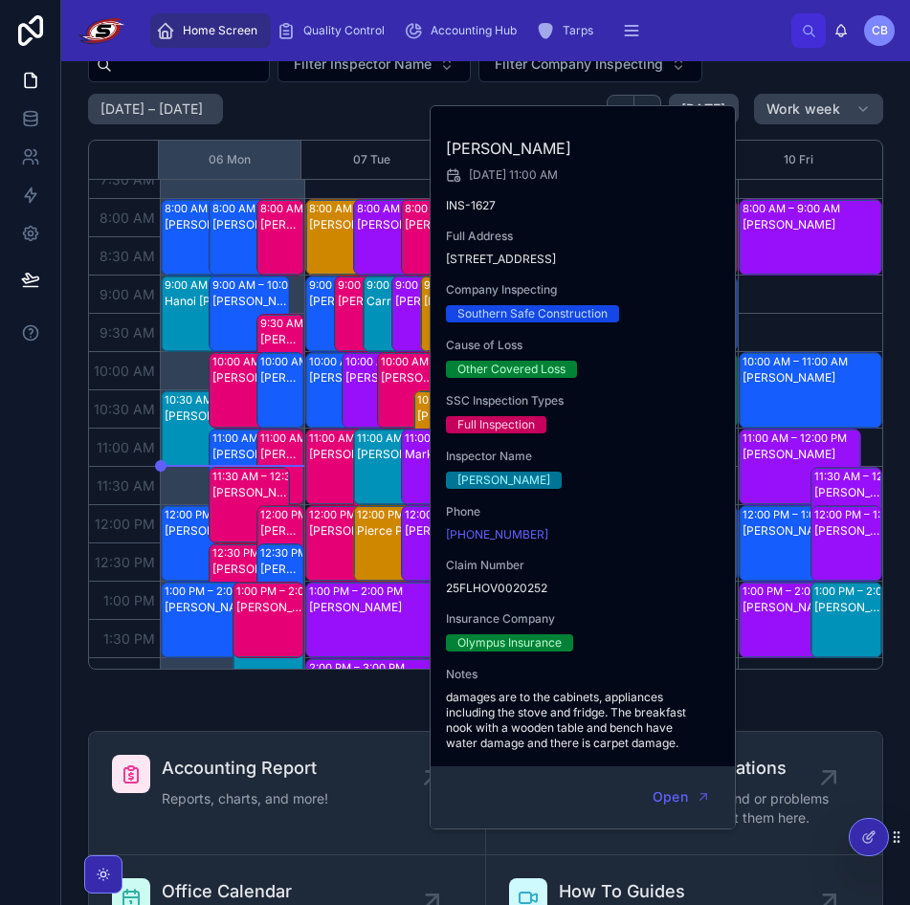
drag, startPoint x: 448, startPoint y: 258, endPoint x: 647, endPoint y: 258, distance: 199.0
click at [647, 258] on span "[STREET_ADDRESS]" at bounding box center [584, 259] width 276 height 15
copy span "[STREET_ADDRESS]"
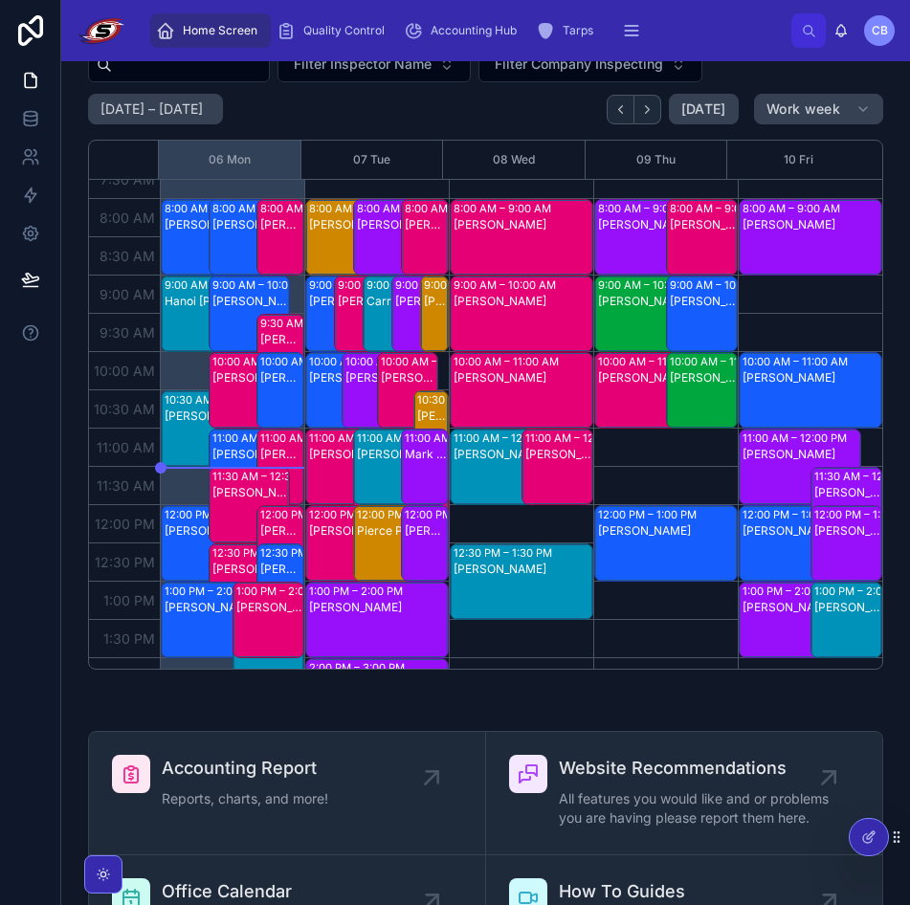
click at [375, 474] on div "[PERSON_NAME]" at bounding box center [395, 482] width 76 height 73
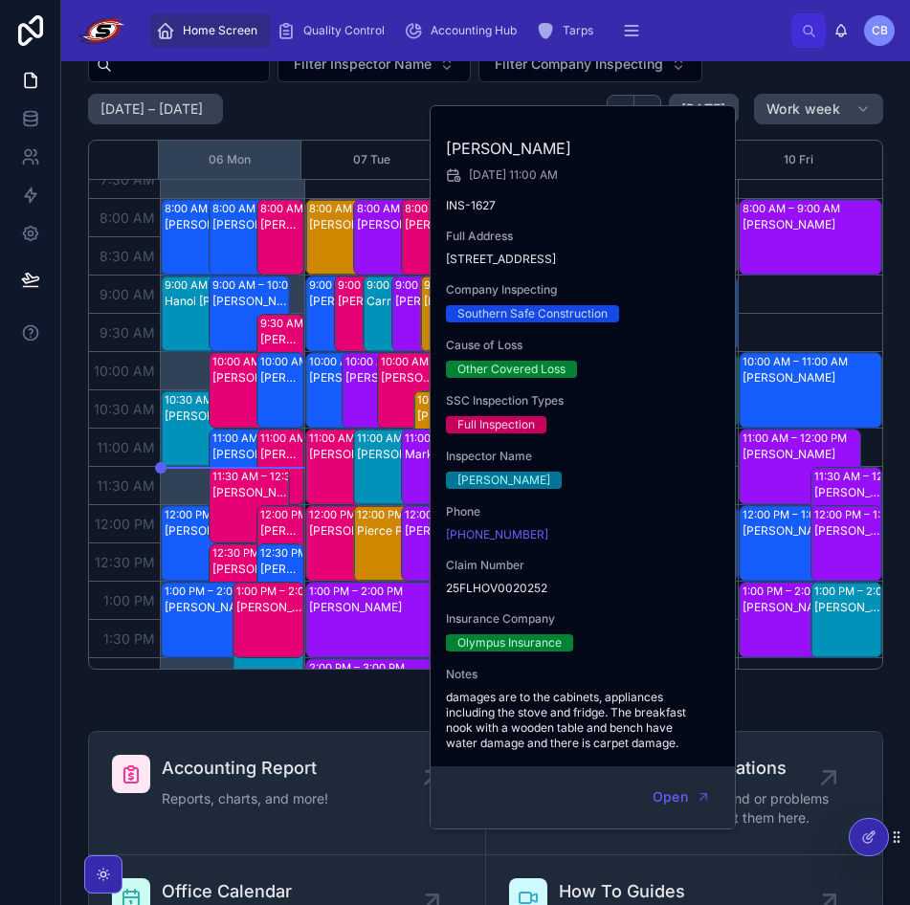
drag, startPoint x: 450, startPoint y: 147, endPoint x: 578, endPoint y: 156, distance: 128.5
click at [583, 153] on h2 "[PERSON_NAME]" at bounding box center [584, 148] width 276 height 23
copy h2 "[PERSON_NAME]"
drag, startPoint x: 449, startPoint y: 588, endPoint x: 579, endPoint y: 591, distance: 130.1
click at [579, 591] on span "25FLHOV0020252" at bounding box center [584, 588] width 276 height 15
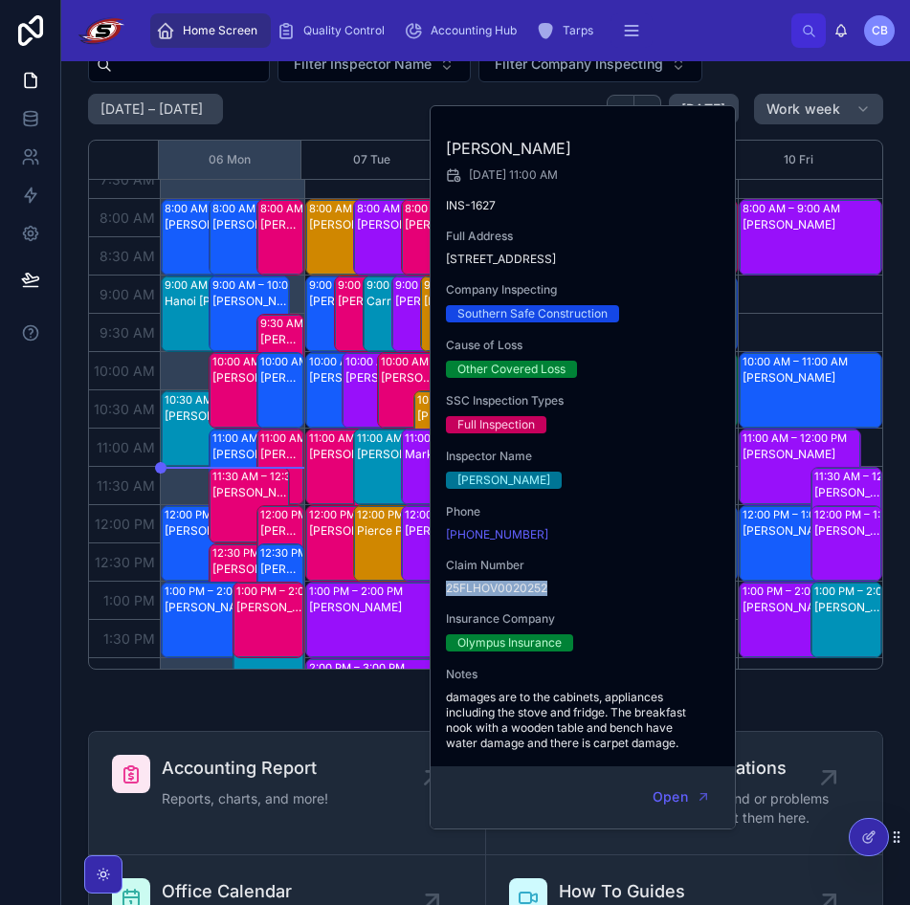
copy span "25FLHOV0020252"
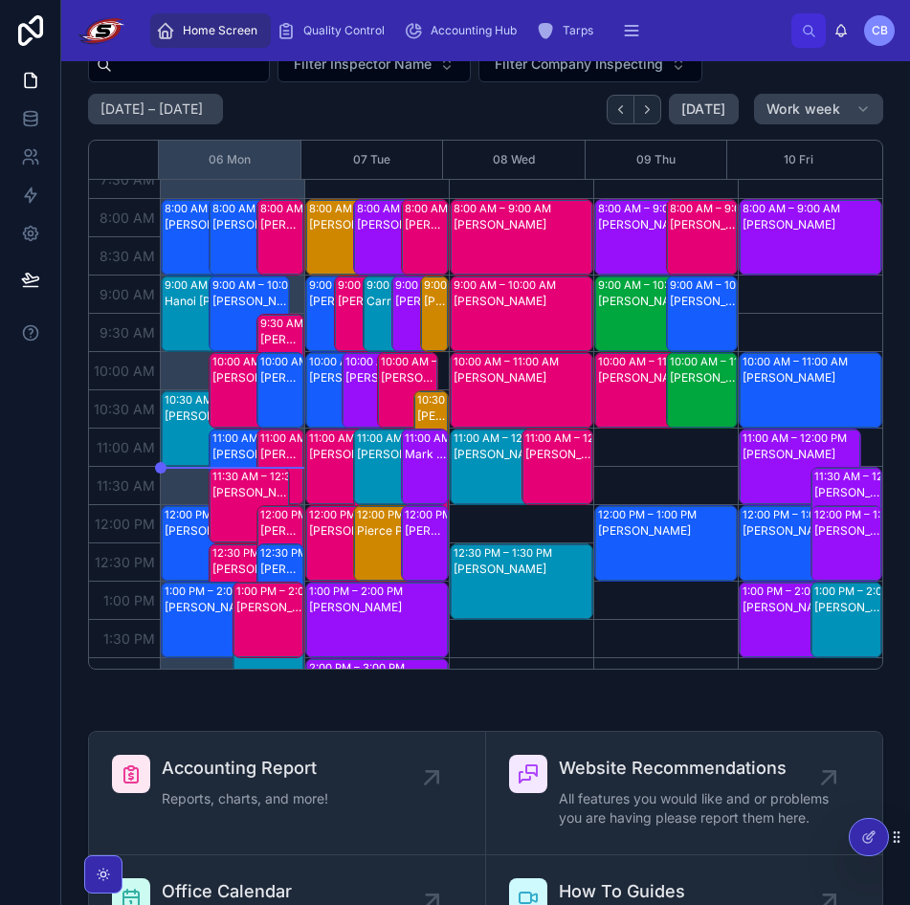
click at [373, 462] on div "[PERSON_NAME]" at bounding box center [395, 454] width 76 height 17
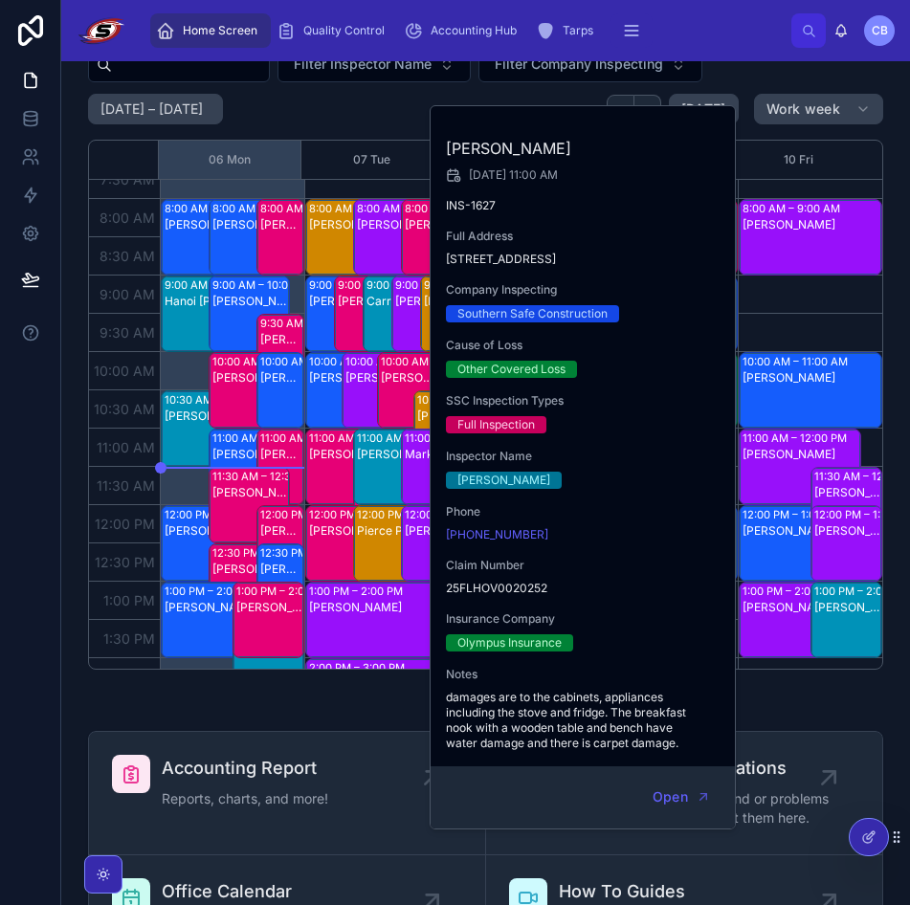
drag, startPoint x: 444, startPoint y: 148, endPoint x: 585, endPoint y: 150, distance: 141.6
click at [585, 150] on div "[PERSON_NAME] [DATE] 11:00 AM INS-1627 Full Address [STREET_ADDRESS] Company In…" at bounding box center [583, 436] width 306 height 660
copy h2 "[PERSON_NAME]"
click at [370, 463] on div "[PERSON_NAME]" at bounding box center [395, 482] width 76 height 73
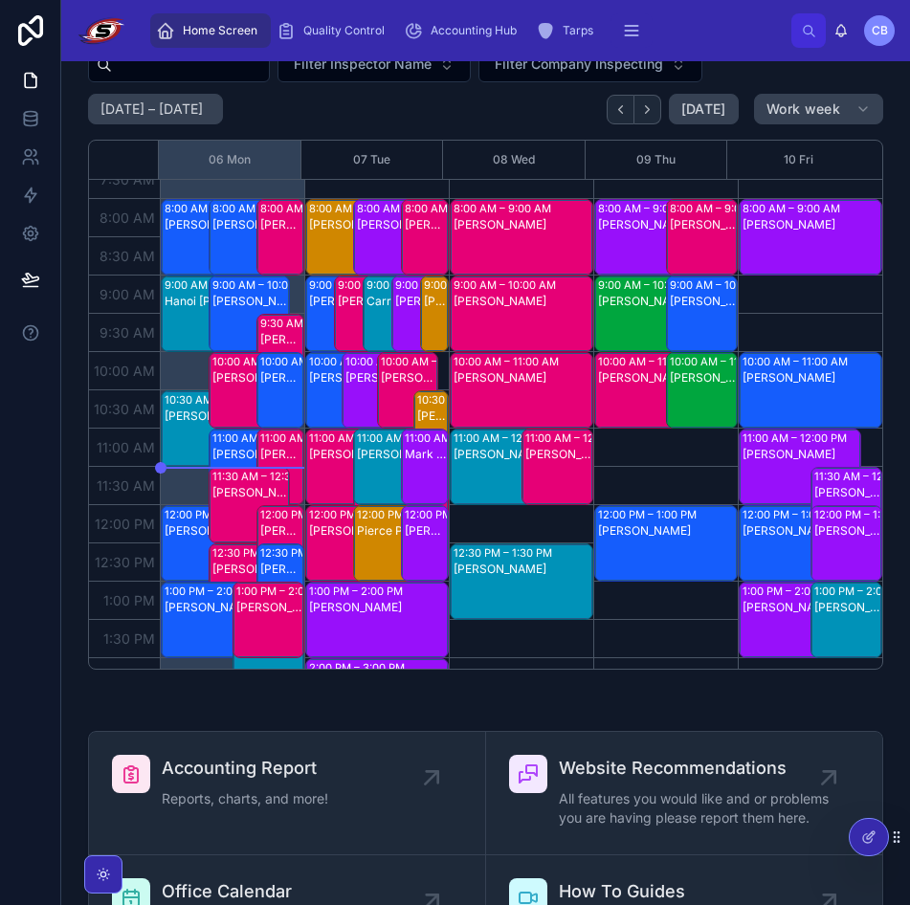
click at [367, 468] on div "[PERSON_NAME]" at bounding box center [395, 482] width 76 height 73
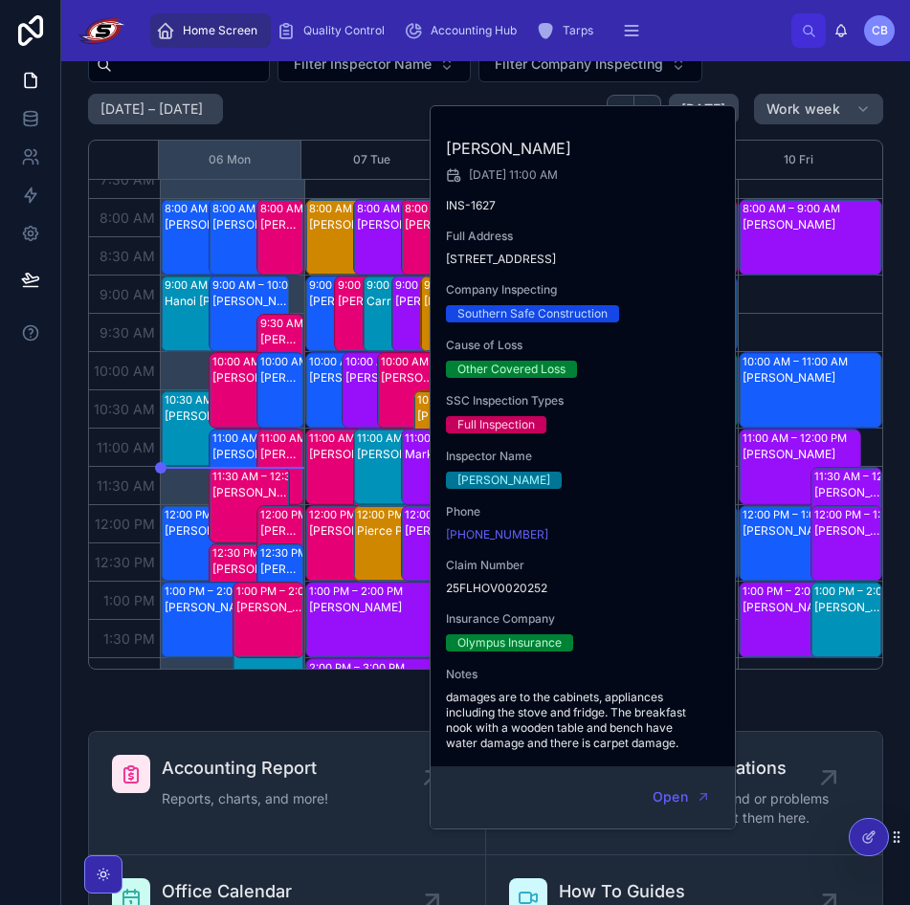
click at [458, 642] on div "Olympus Insurance" at bounding box center [509, 642] width 104 height 17
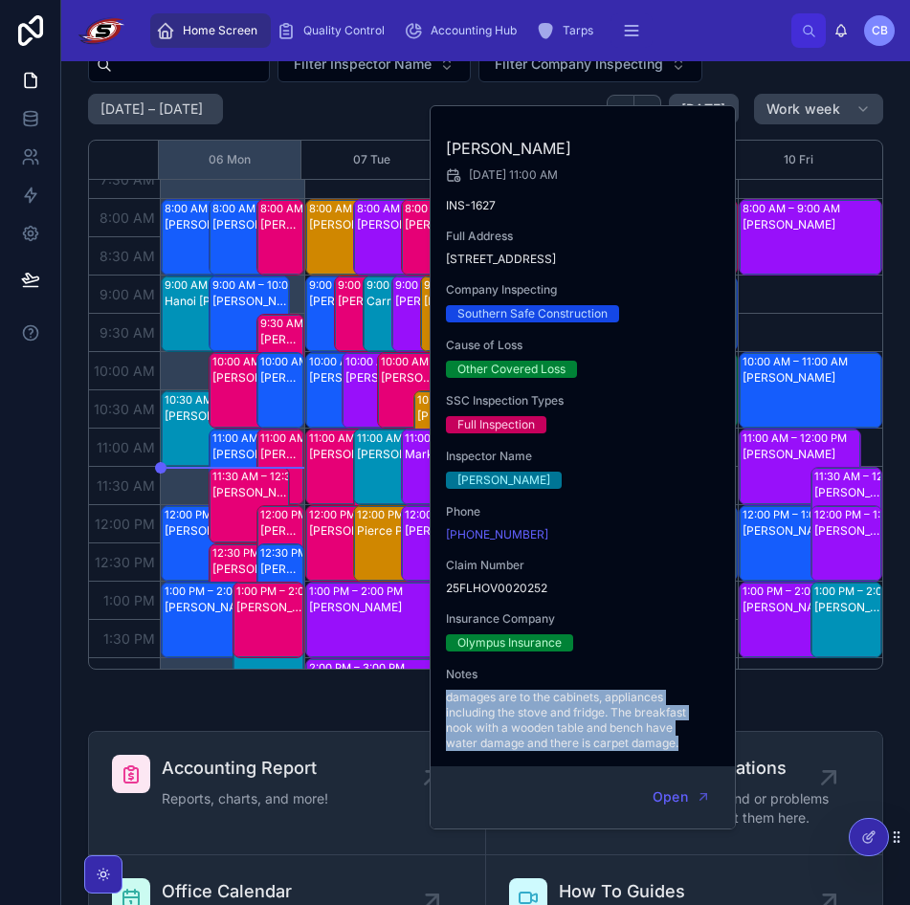
drag, startPoint x: 447, startPoint y: 698, endPoint x: 716, endPoint y: 751, distance: 274.8
click at [716, 751] on div "[PERSON_NAME] [DATE] 11:00 AM INS-1627 Full Address [STREET_ADDRESS] Company In…" at bounding box center [583, 436] width 306 height 660
copy span "damages are to the cabinets, appliances including the stove and fridge. The bre…"
